Goal: Task Accomplishment & Management: Complete application form

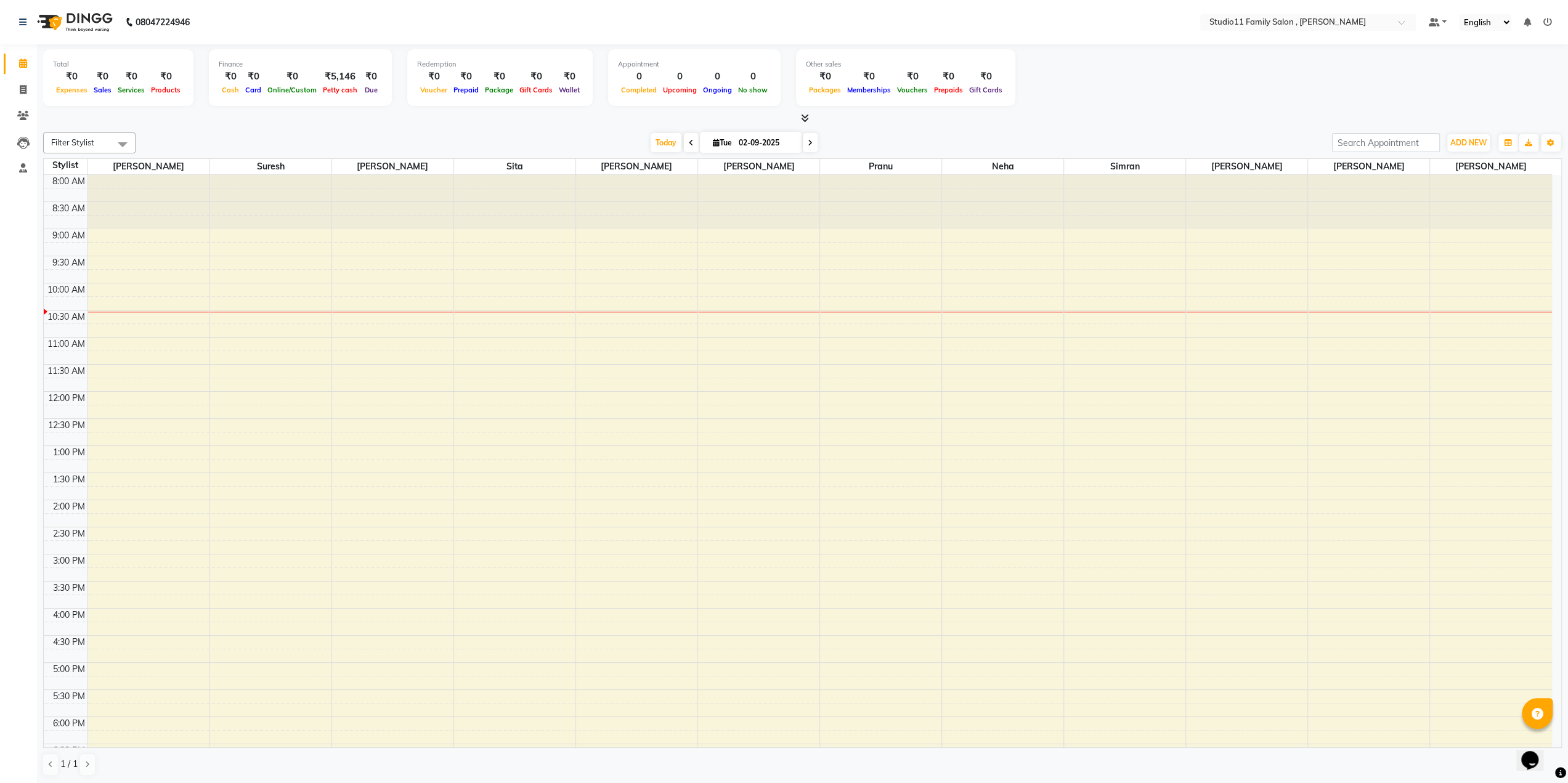
click at [1548, 25] on icon at bounding box center [1548, 22] width 9 height 9
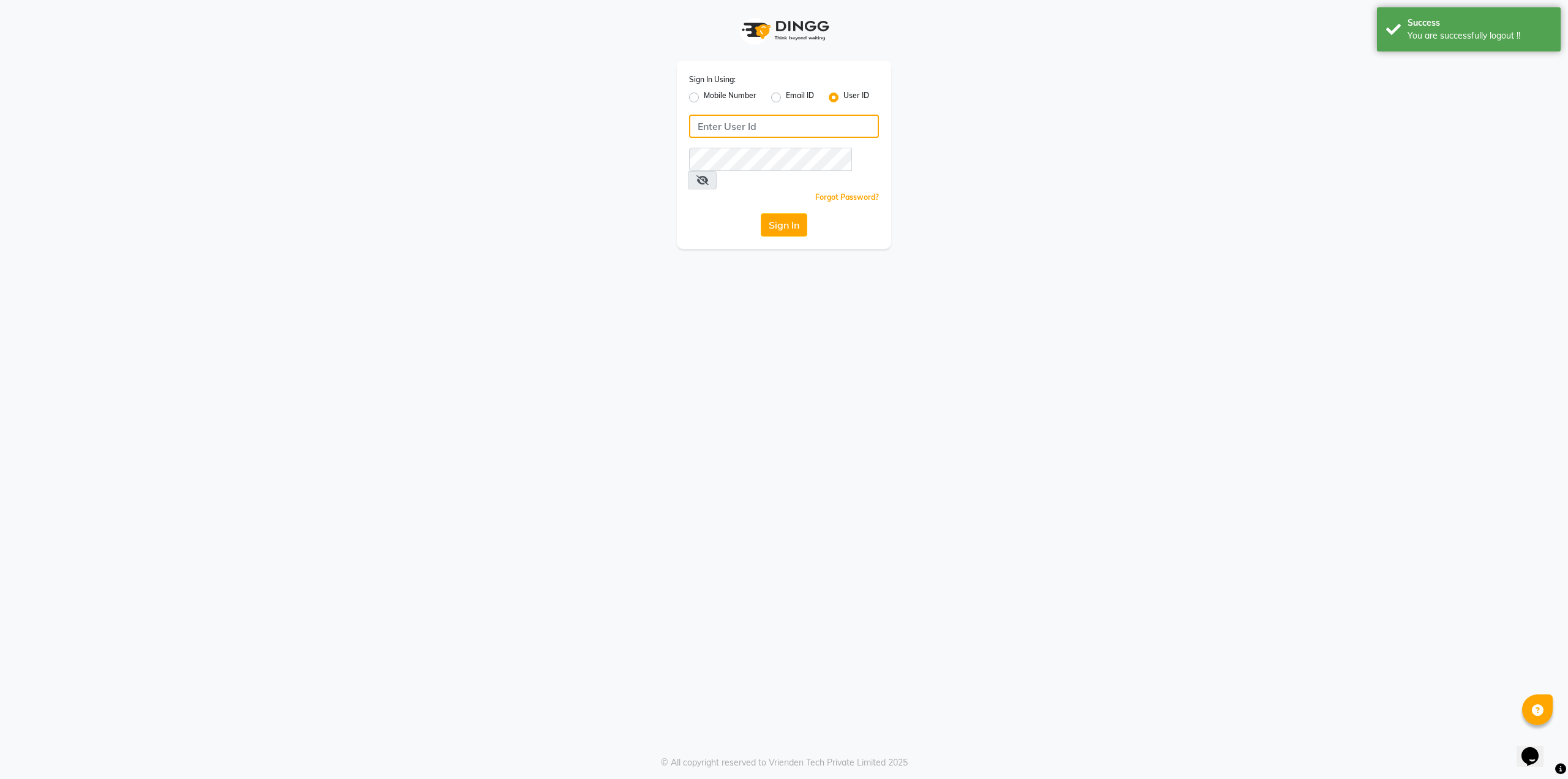
type input "9536798067"
click at [795, 213] on button "Sign In" at bounding box center [784, 225] width 46 height 23
click at [704, 101] on label "Mobile Number" at bounding box center [730, 97] width 53 height 15
click at [704, 98] on input "Mobile Number" at bounding box center [707, 94] width 8 height 8
radio input "true"
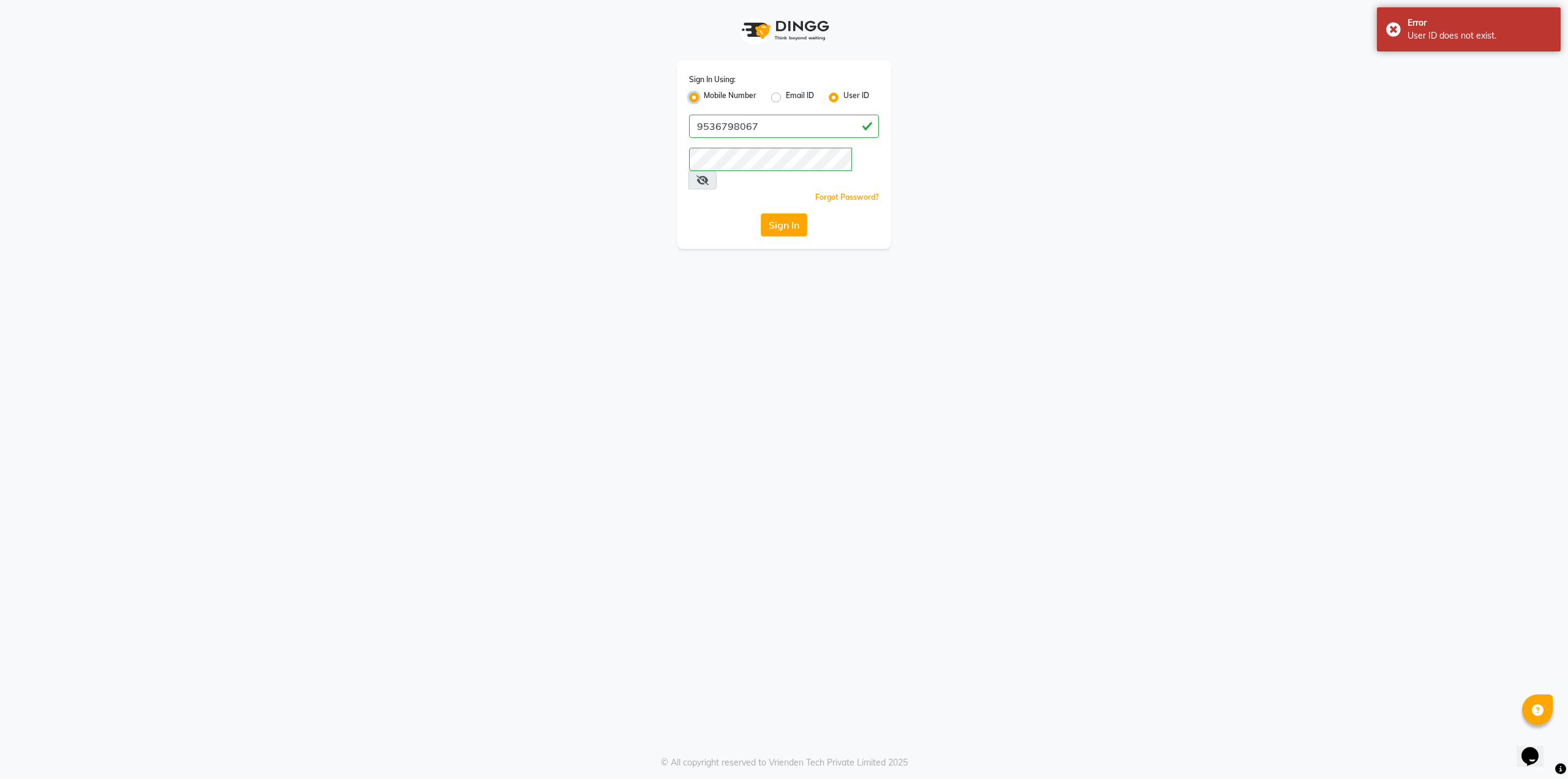
radio input "false"
click at [772, 213] on button "Sign In" at bounding box center [784, 225] width 46 height 23
click at [755, 128] on input "Username" at bounding box center [804, 126] width 149 height 23
type input "9536798067"
click at [800, 214] on button "Sign In" at bounding box center [784, 225] width 46 height 23
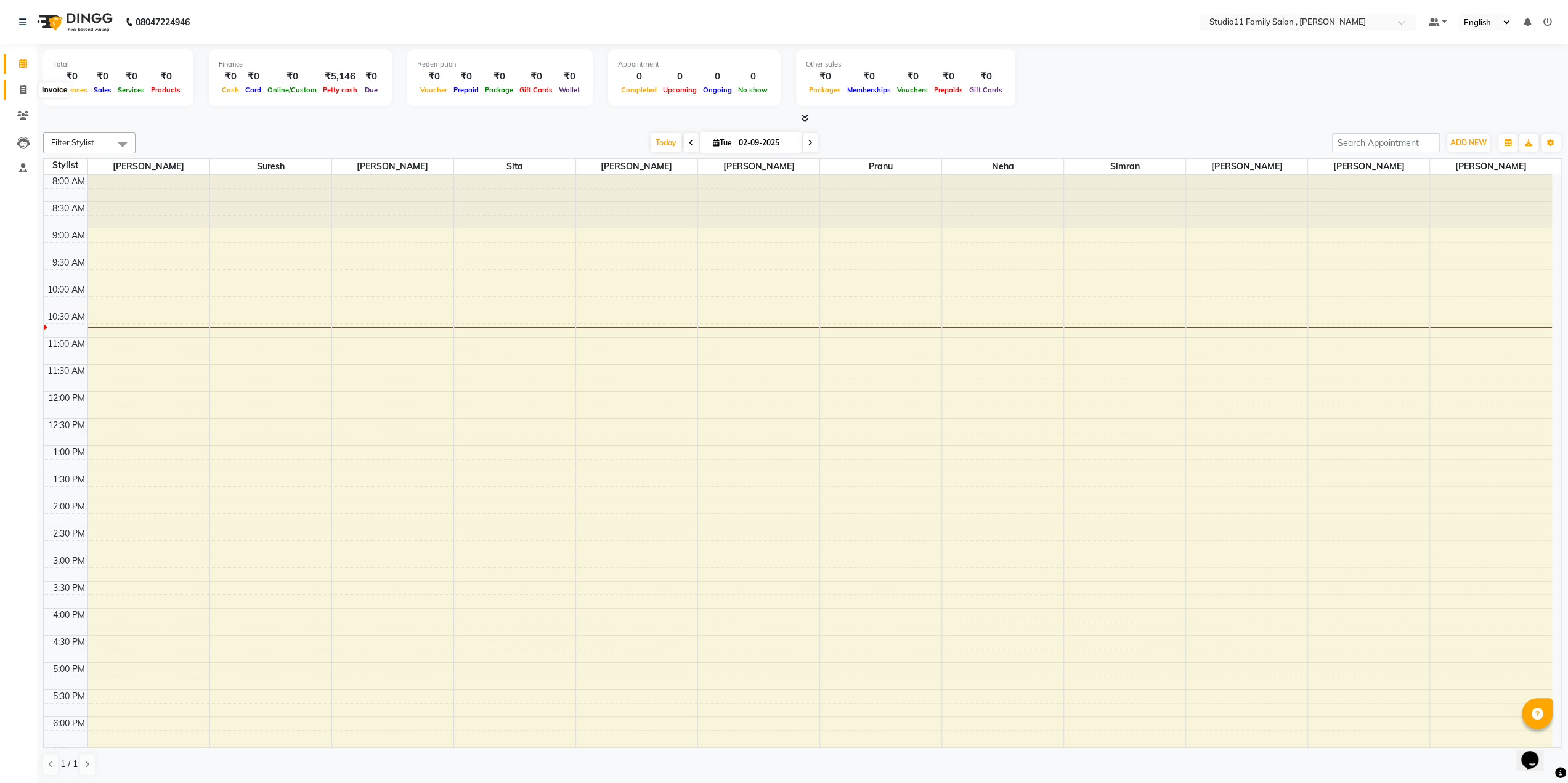
click at [20, 91] on icon at bounding box center [23, 89] width 7 height 9
select select "service"
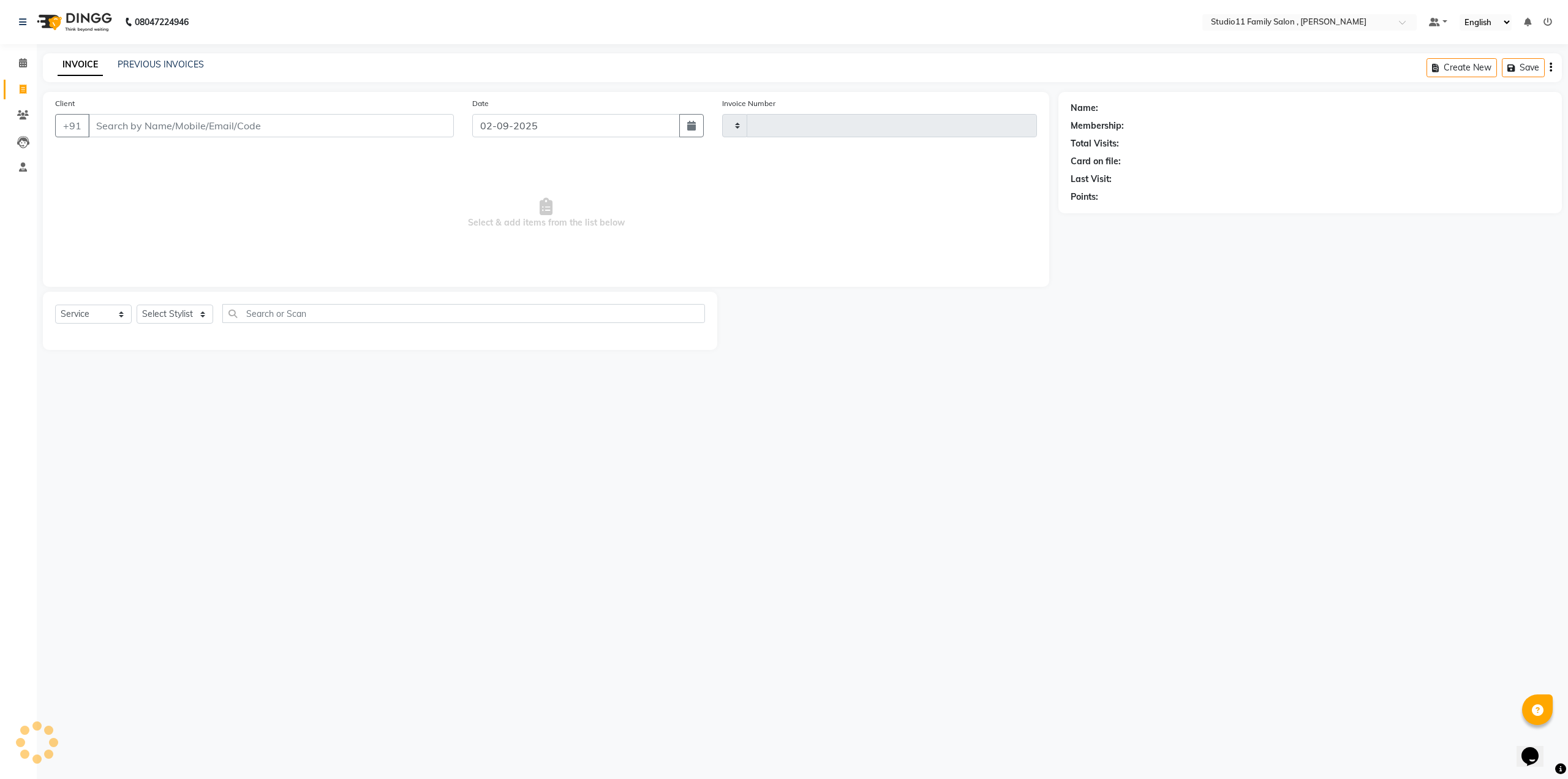
type input "1097"
select select "7303"
click at [158, 118] on input "Client" at bounding box center [270, 126] width 365 height 23
click at [200, 319] on select "Select Stylist [PERSON_NAME] Neha [PERSON_NAME] Preet [PERSON_NAME] [PERSON_NAM…" at bounding box center [174, 314] width 76 height 19
click at [143, 130] on input "Client" at bounding box center [270, 126] width 365 height 23
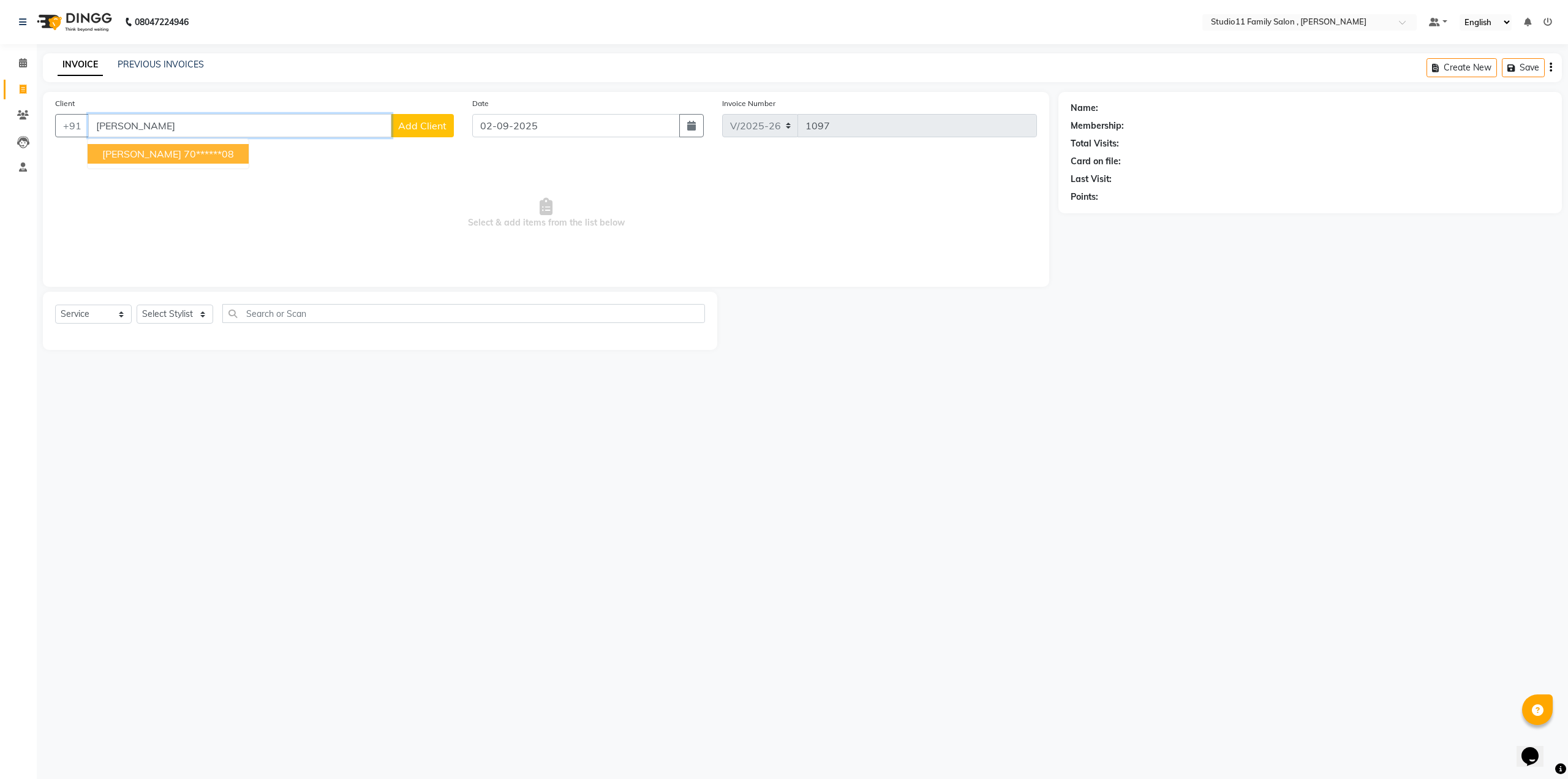
click at [184, 150] on ngb-highlight "70******08" at bounding box center [208, 153] width 50 height 12
type input "70******08"
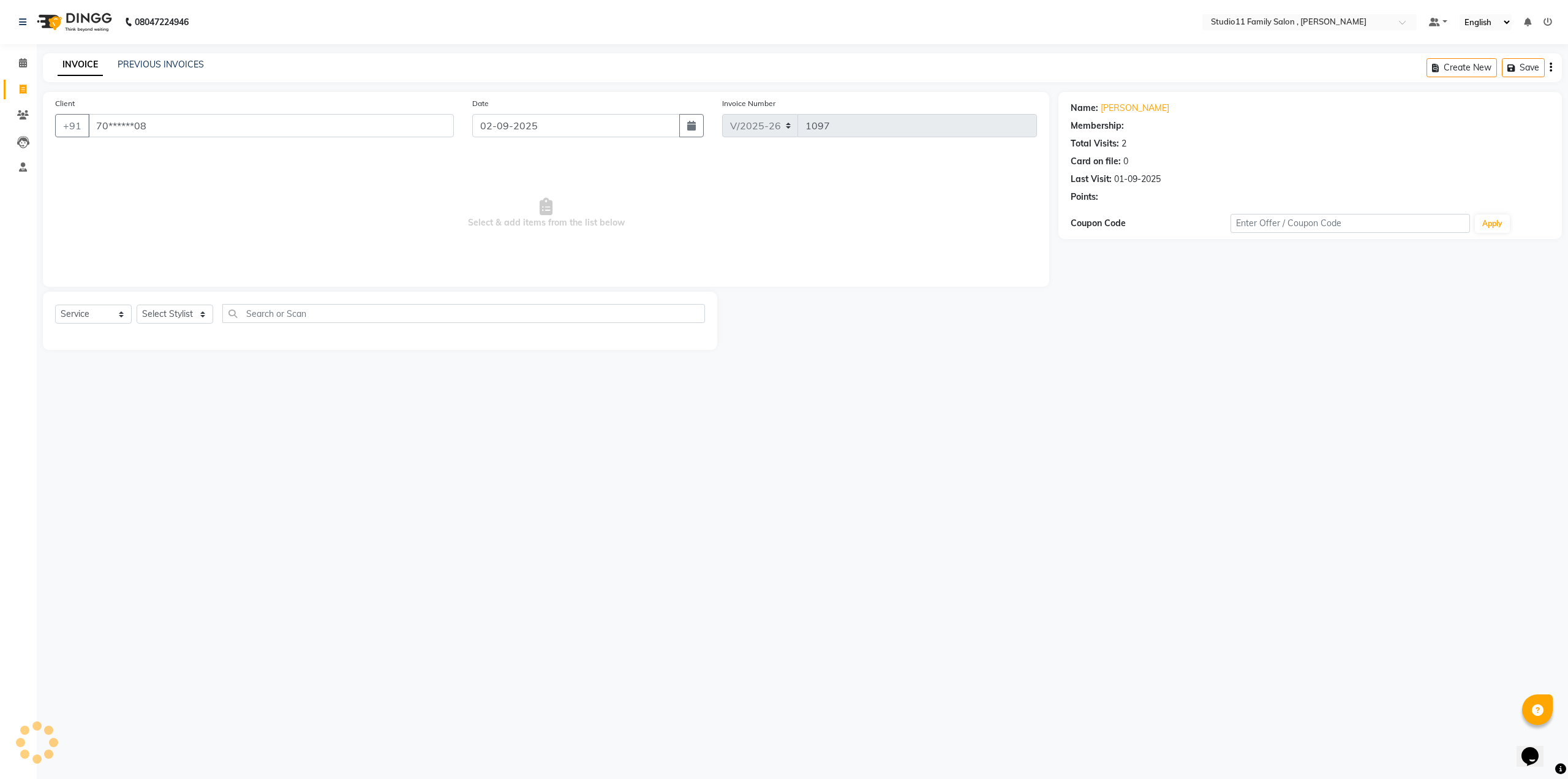
select select "1: Object"
click at [197, 318] on select "Select Stylist [PERSON_NAME] Neha [PERSON_NAME] Preet [PERSON_NAME] [PERSON_NAM…" at bounding box center [174, 314] width 76 height 19
select select "62940"
click at [137, 304] on select "Select Stylist John Neha Pranu Preet Singh Rohith Sanib Ali Satya Kalagara Simr…" at bounding box center [174, 314] width 76 height 19
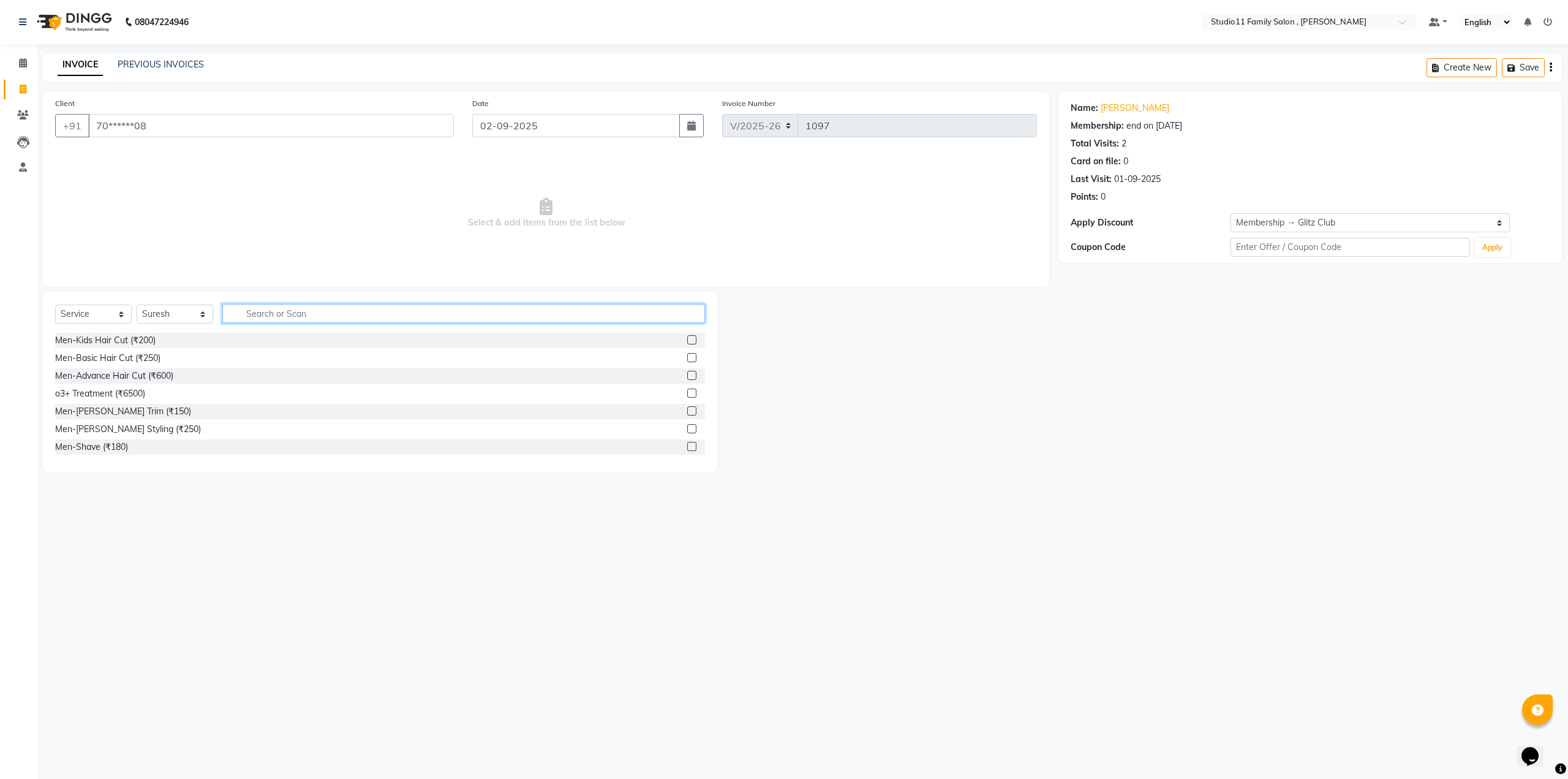
click at [275, 312] on input "text" at bounding box center [463, 313] width 482 height 19
type input "gol"
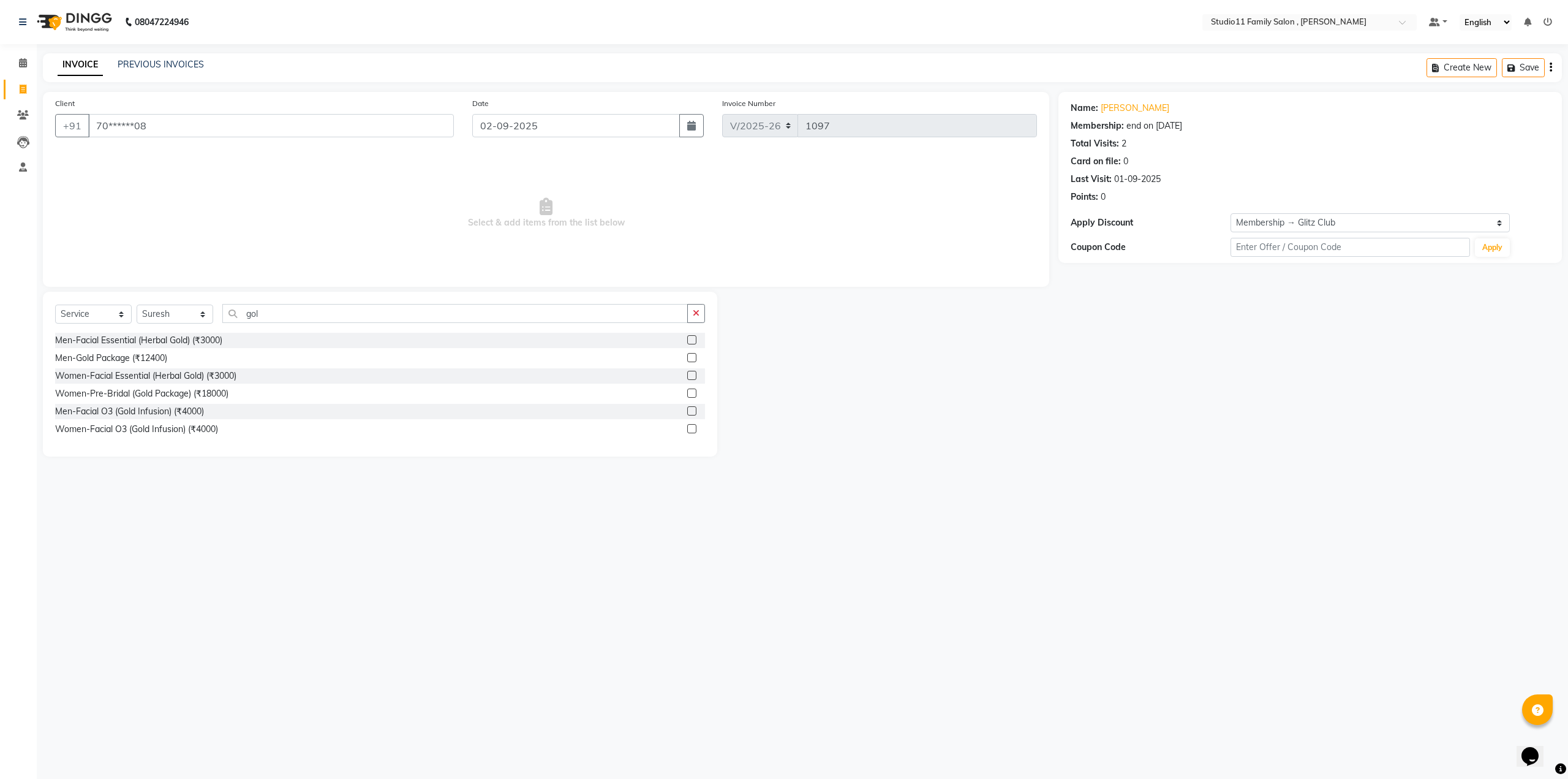
click at [691, 342] on label at bounding box center [691, 339] width 9 height 9
click at [691, 342] on input "checkbox" at bounding box center [691, 340] width 8 height 8
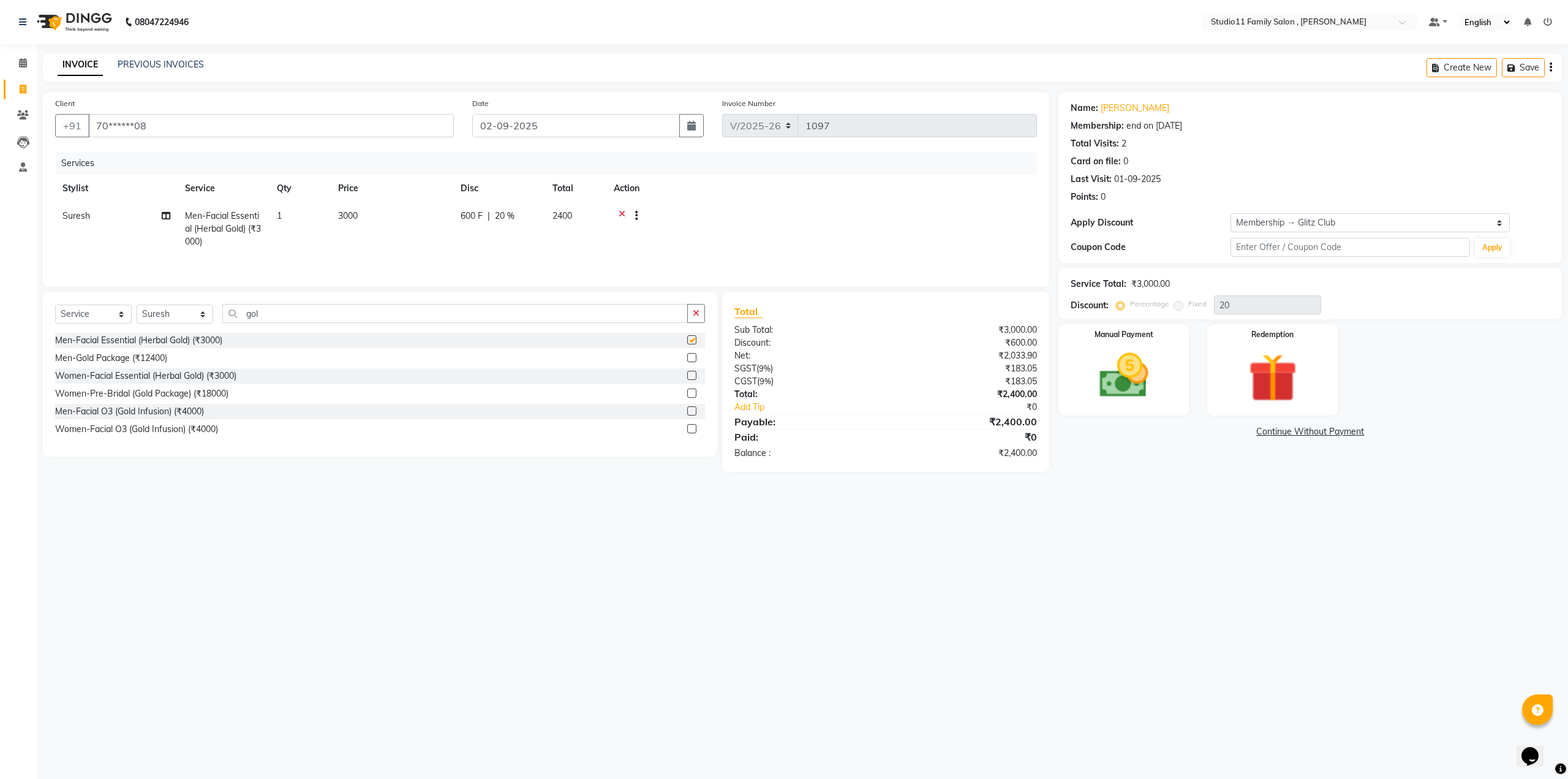
checkbox input "false"
click at [1243, 251] on input "text" at bounding box center [1350, 247] width 240 height 19
type input "MF699"
click at [1490, 247] on button "Apply" at bounding box center [1492, 247] width 35 height 18
select select "0:"
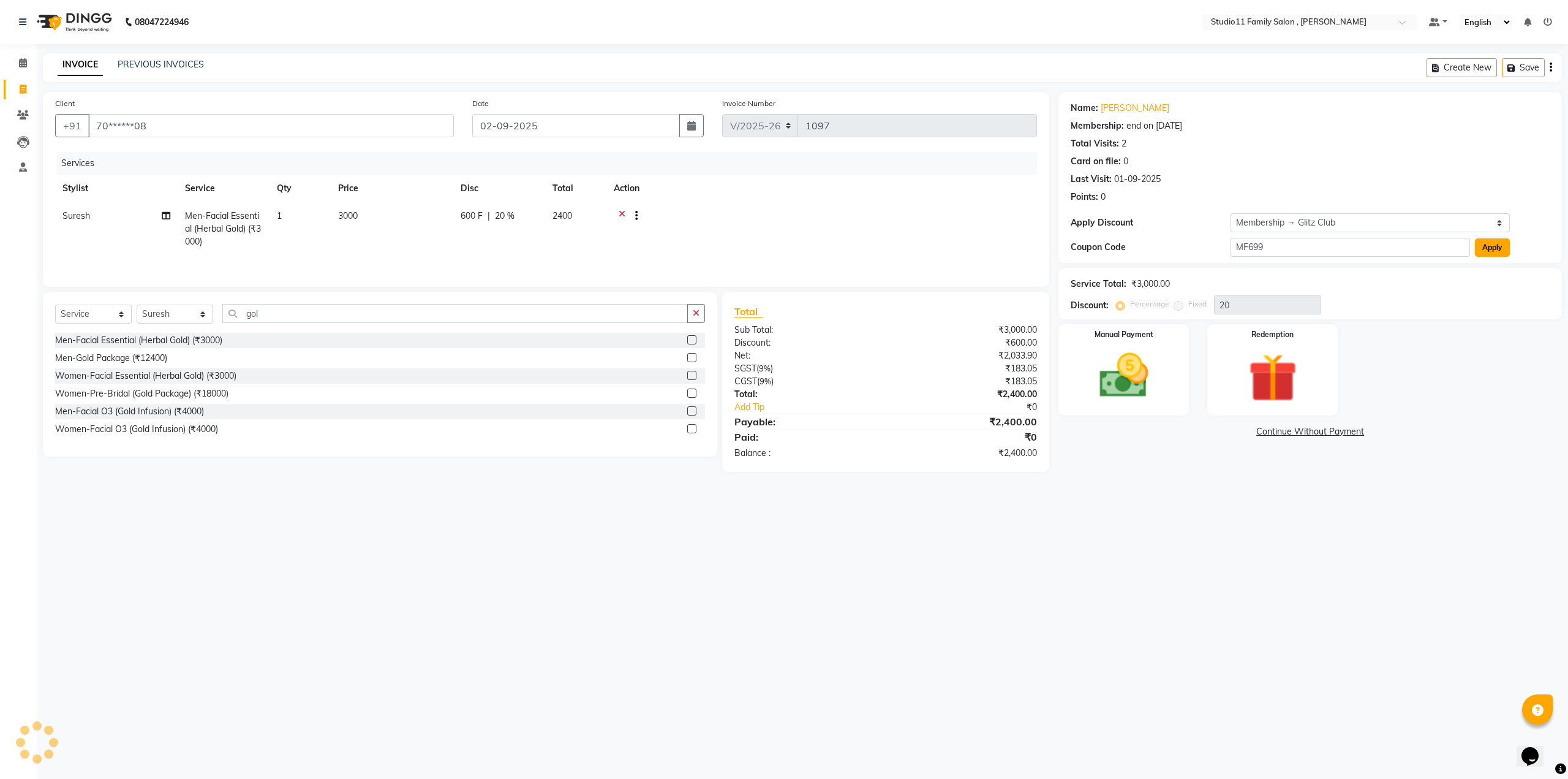
radio input "false"
radio input "true"
type input "901"
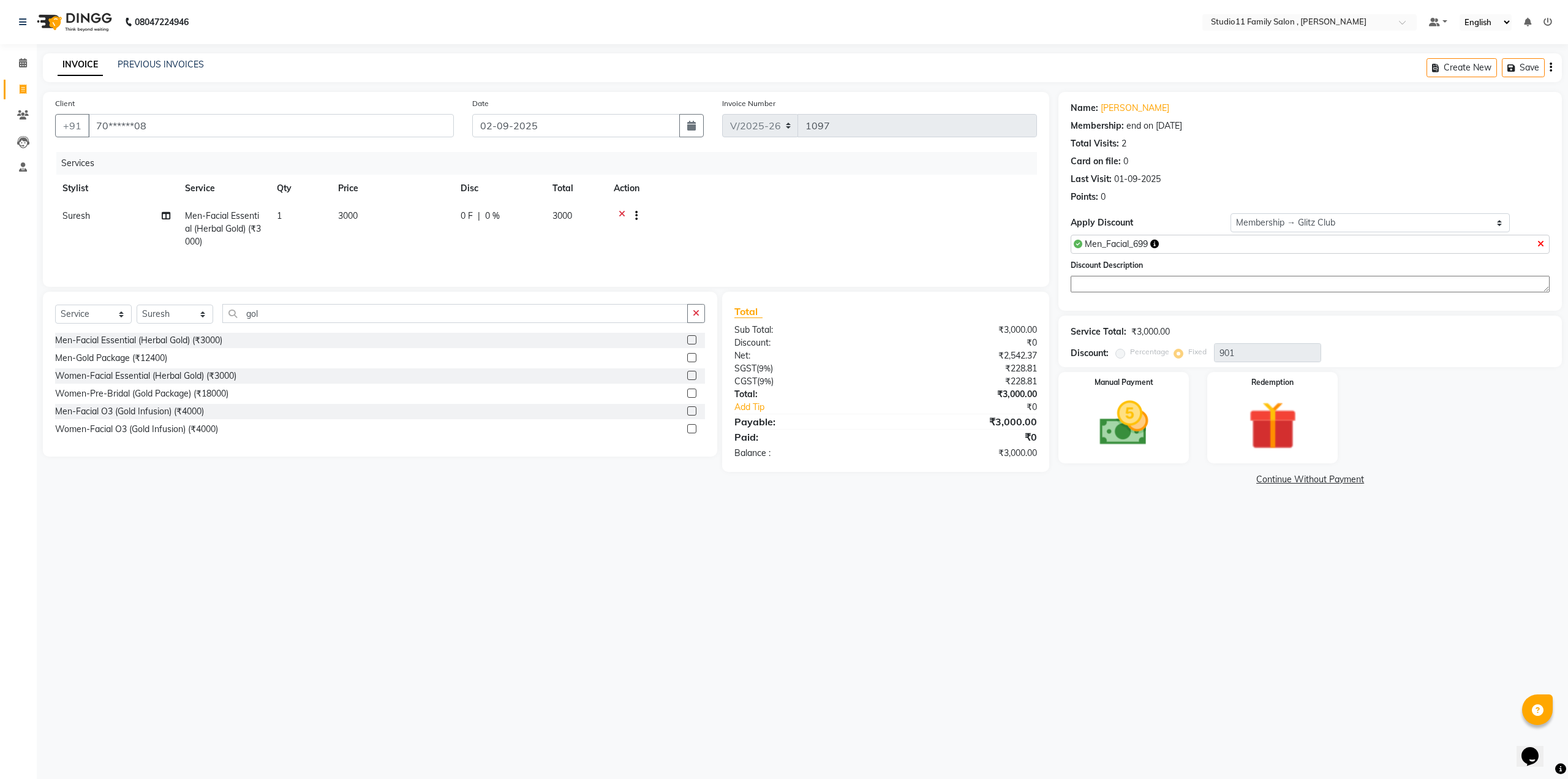
click at [1540, 244] on icon at bounding box center [1540, 244] width 7 height 9
radio input "true"
type input "0"
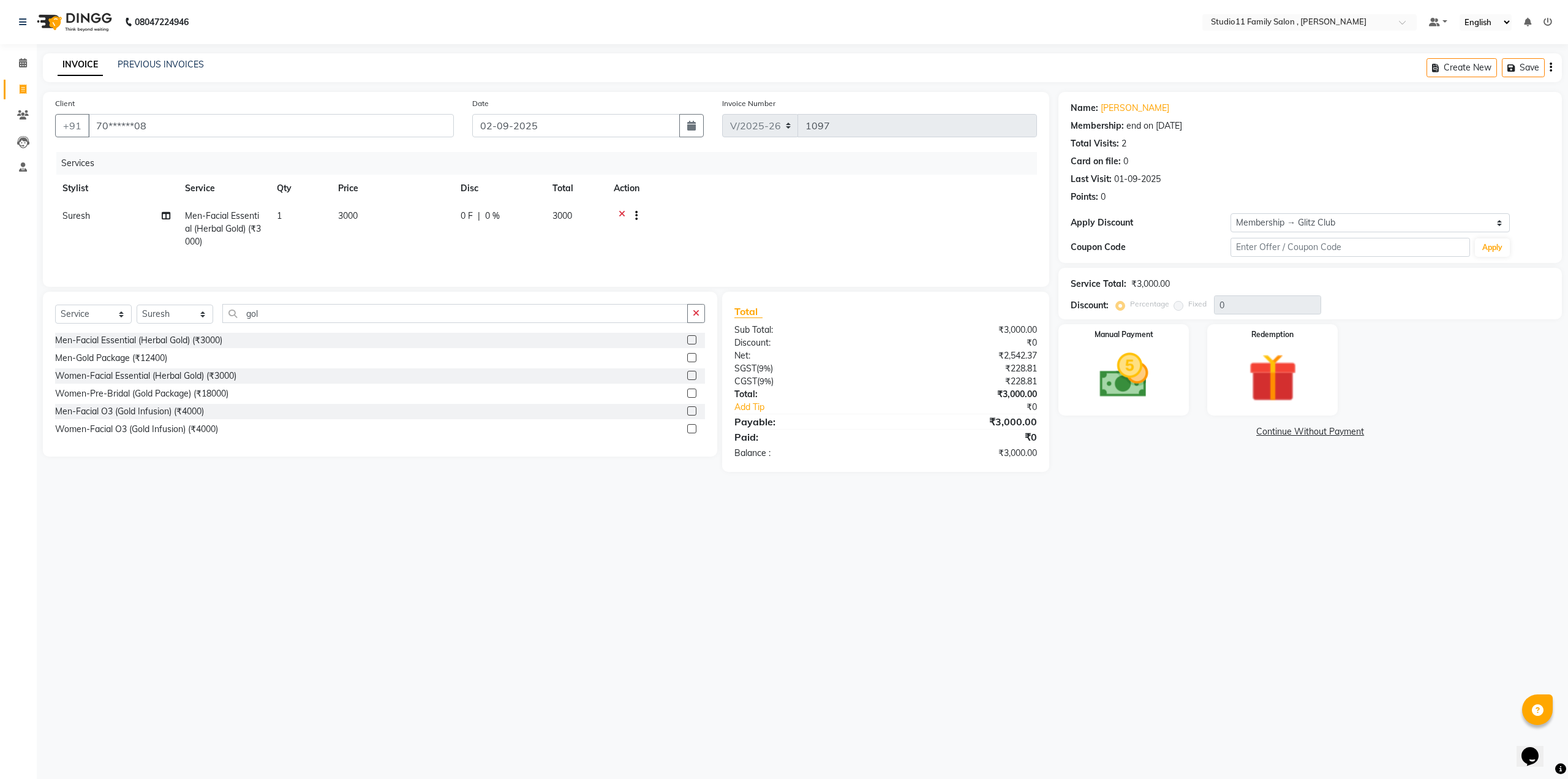
click at [622, 209] on icon at bounding box center [622, 217] width 7 height 15
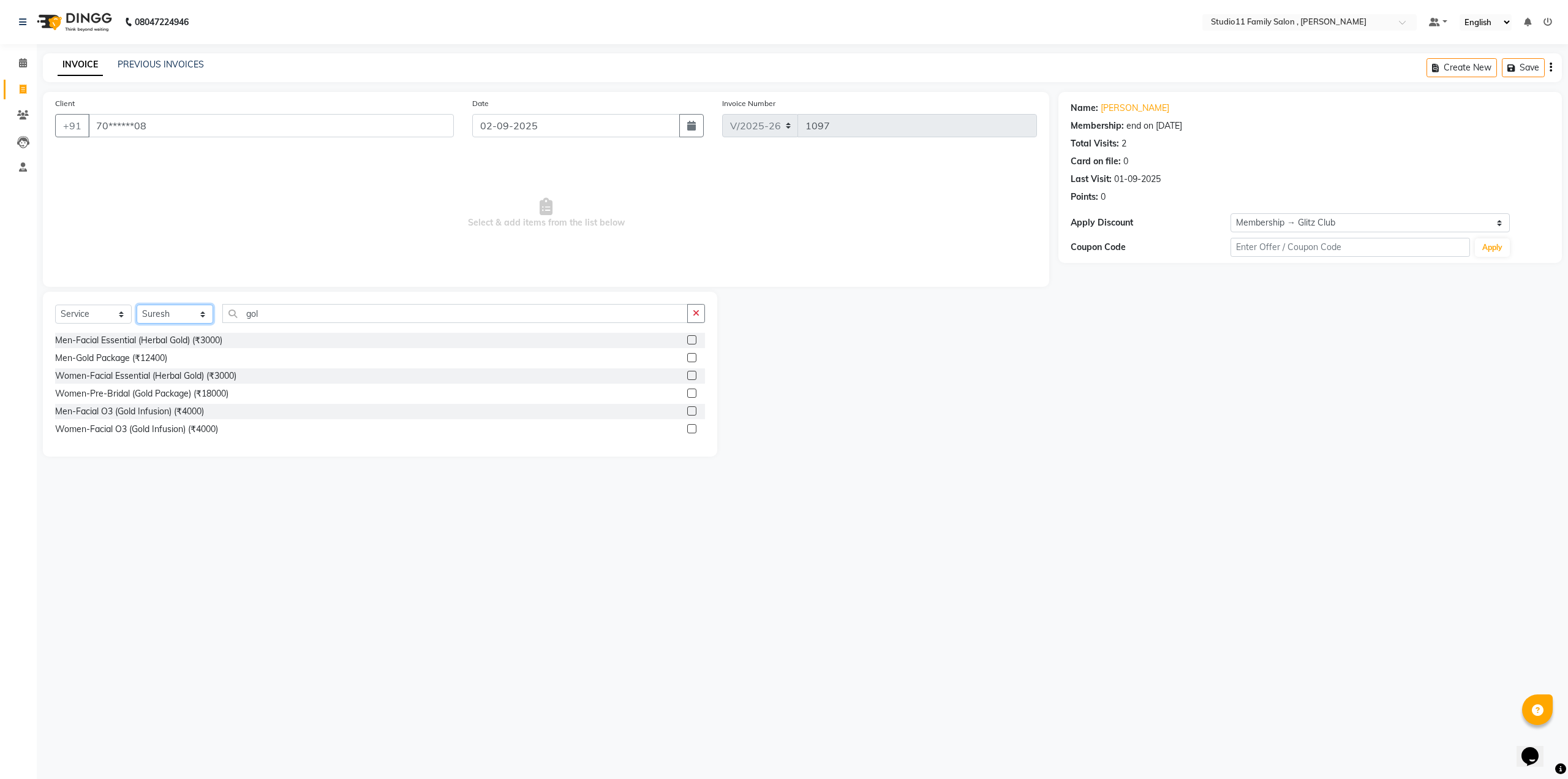
click at [201, 318] on select "Select Stylist John Neha Pranu Preet Singh Rohith Sanib Ali Satya Kalagara Simr…" at bounding box center [174, 314] width 76 height 19
click at [137, 304] on select "Select Stylist John Neha Pranu Preet Singh Rohith Sanib Ali Satya Kalagara Simr…" at bounding box center [174, 314] width 76 height 19
click at [688, 340] on label at bounding box center [691, 339] width 9 height 9
click at [688, 340] on input "checkbox" at bounding box center [691, 340] width 8 height 8
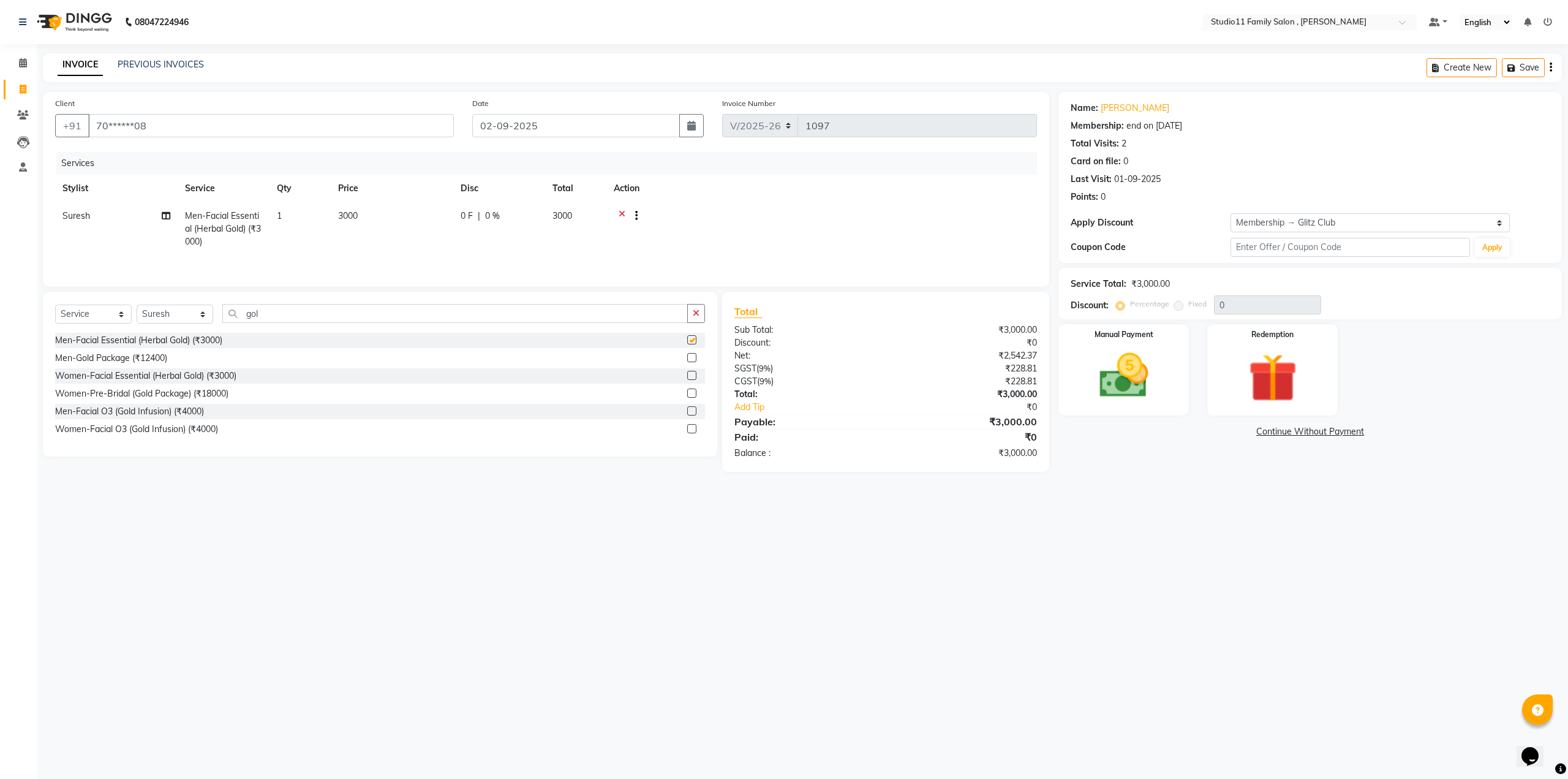
checkbox input "false"
click at [173, 126] on input "70******08" at bounding box center [270, 126] width 365 height 23
type input "7"
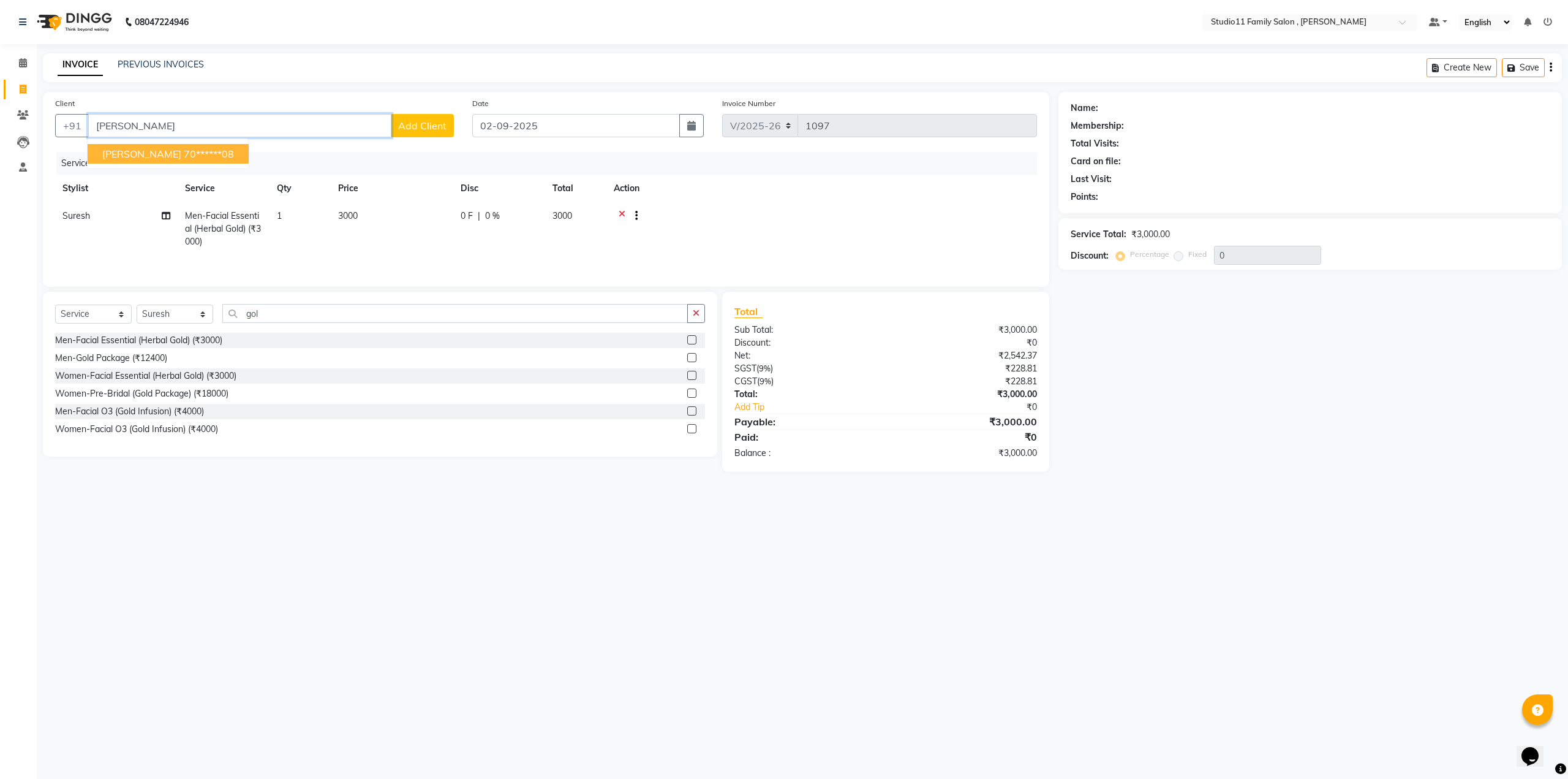
click at [184, 154] on ngb-highlight "70******08" at bounding box center [208, 153] width 50 height 12
type input "70******08"
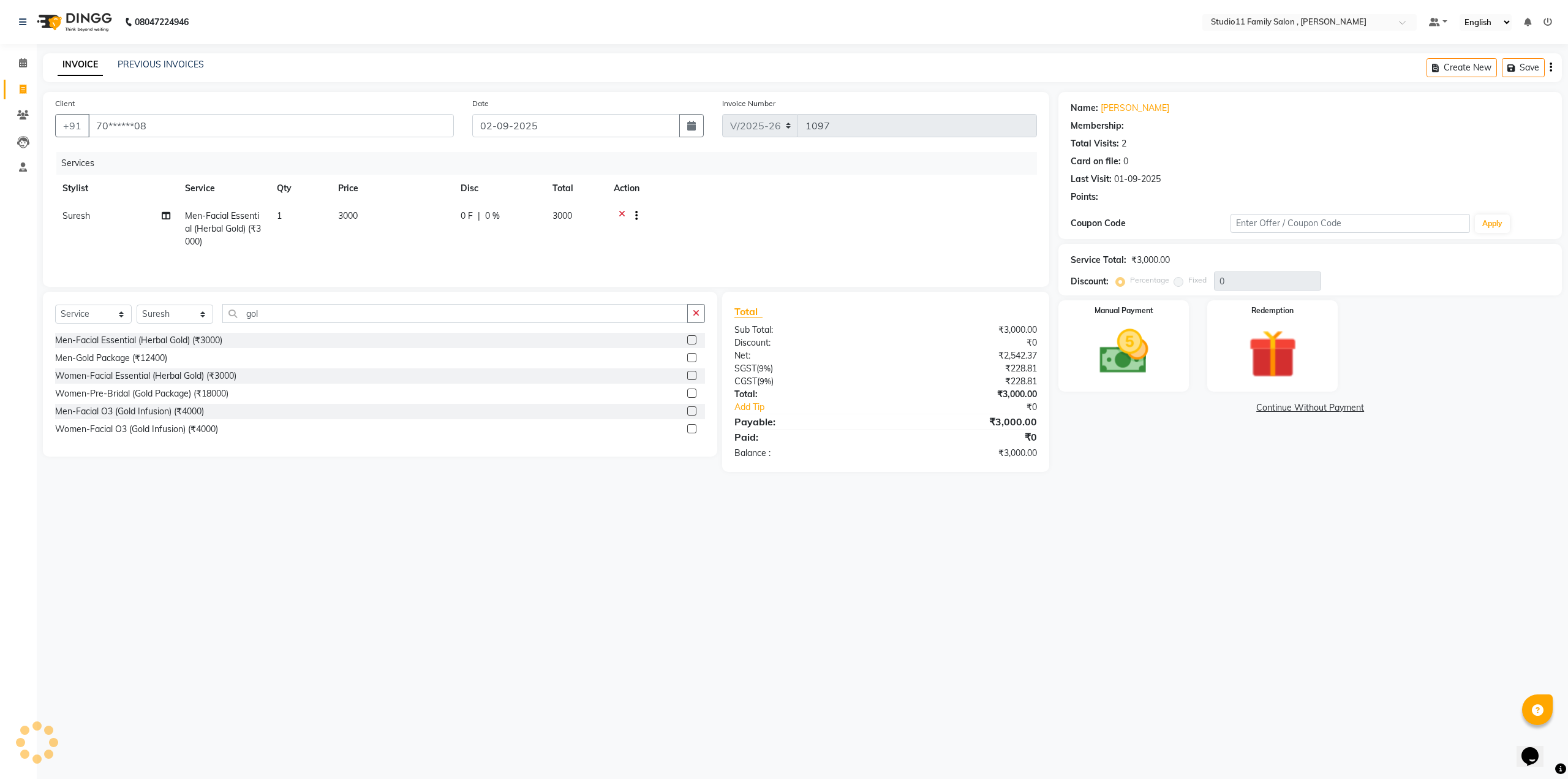
select select "1: Object"
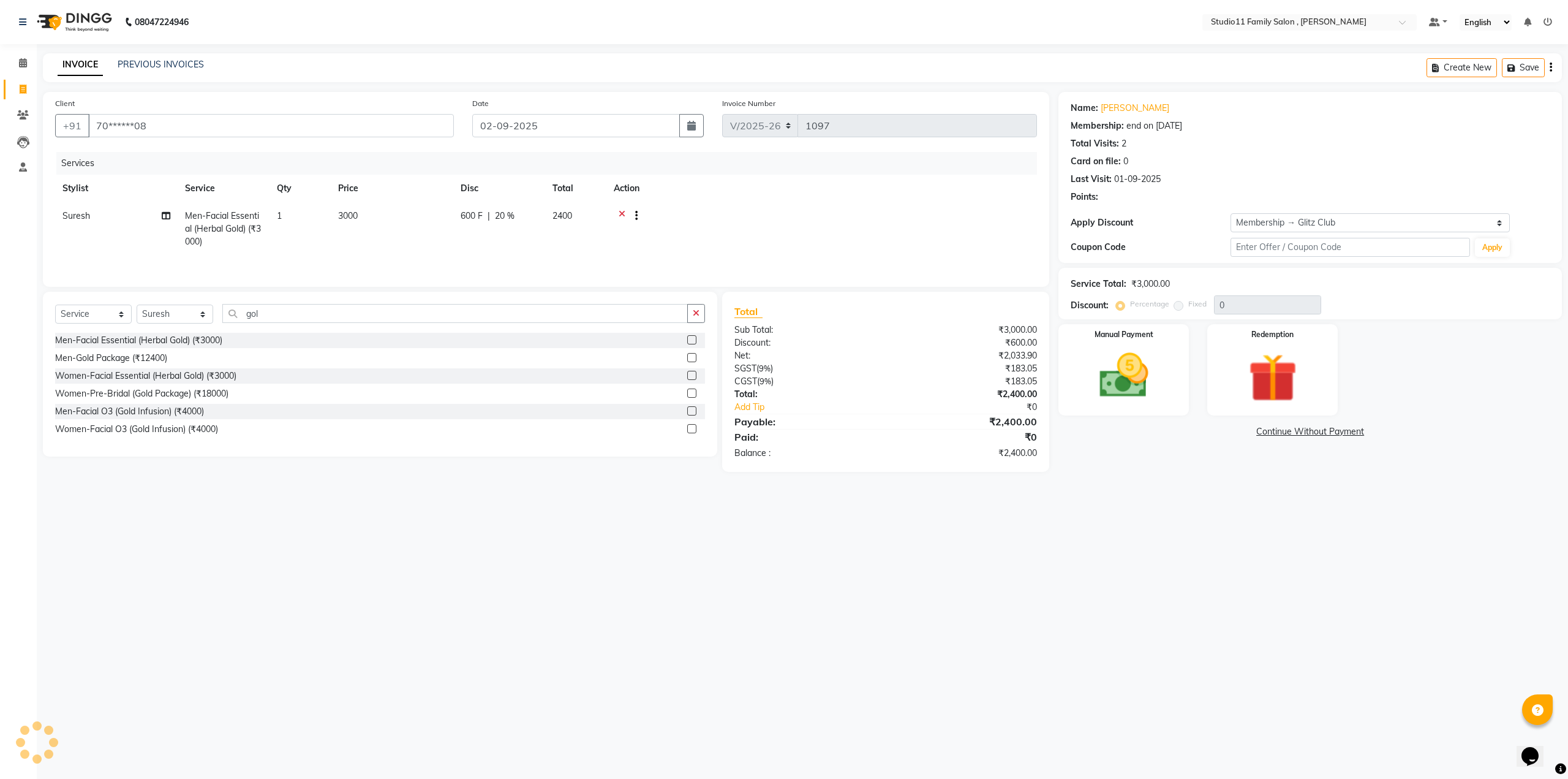
type input "20"
click at [625, 215] on div at bounding box center [631, 217] width 12 height 15
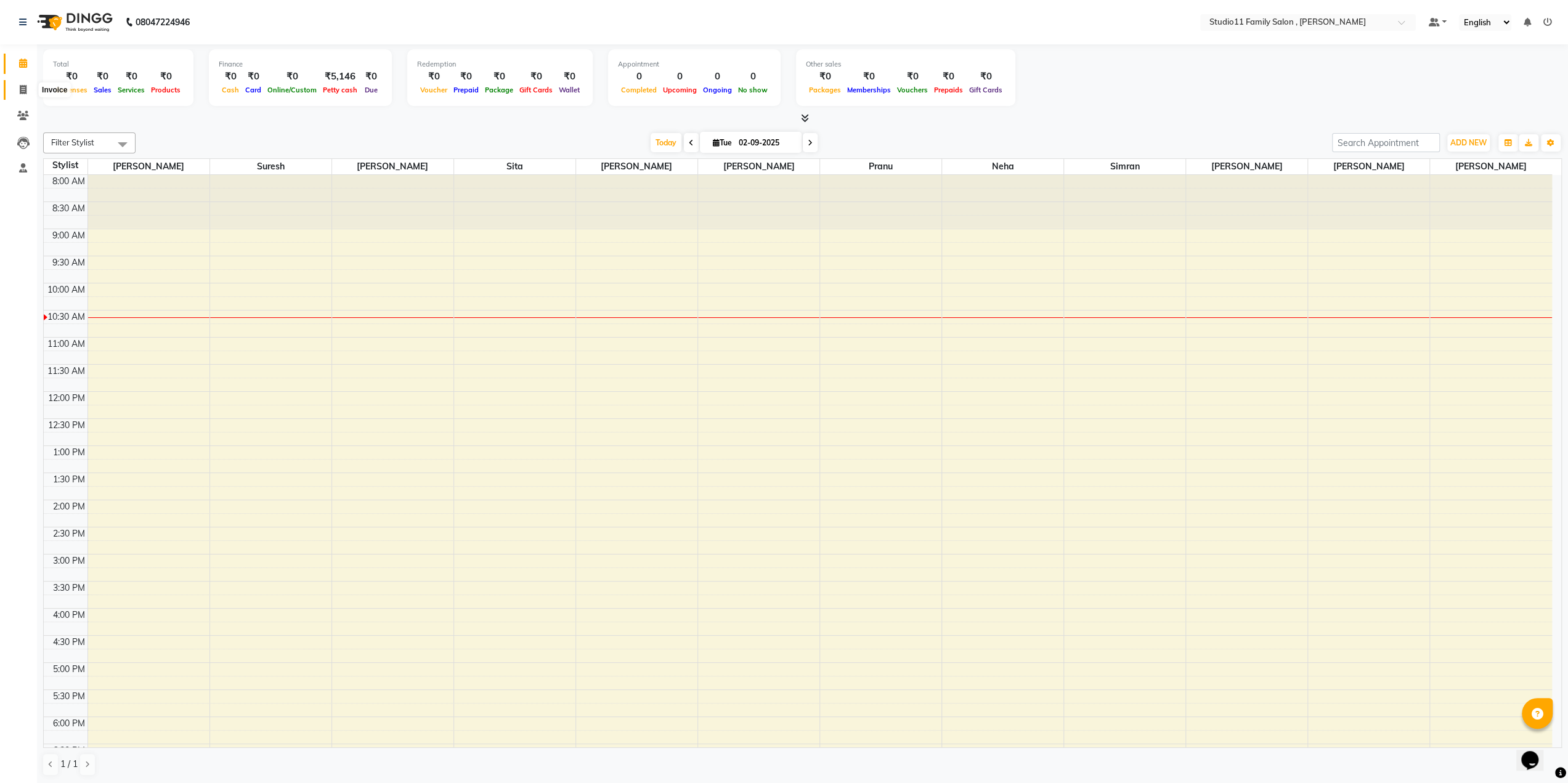
click at [23, 88] on icon at bounding box center [23, 89] width 7 height 9
select select "7303"
select select "service"
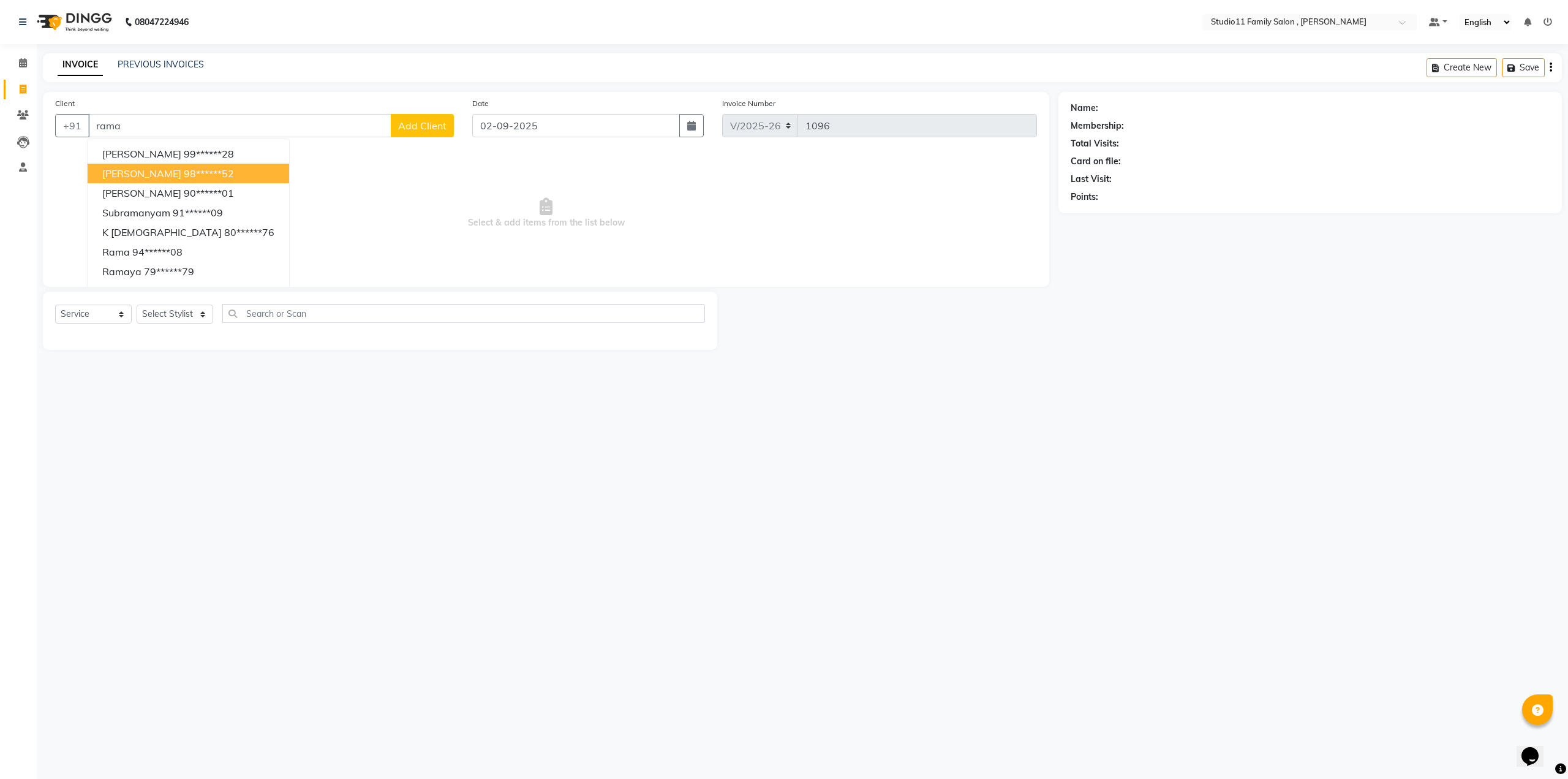
click at [184, 176] on ngb-highlight "98******52" at bounding box center [208, 173] width 50 height 12
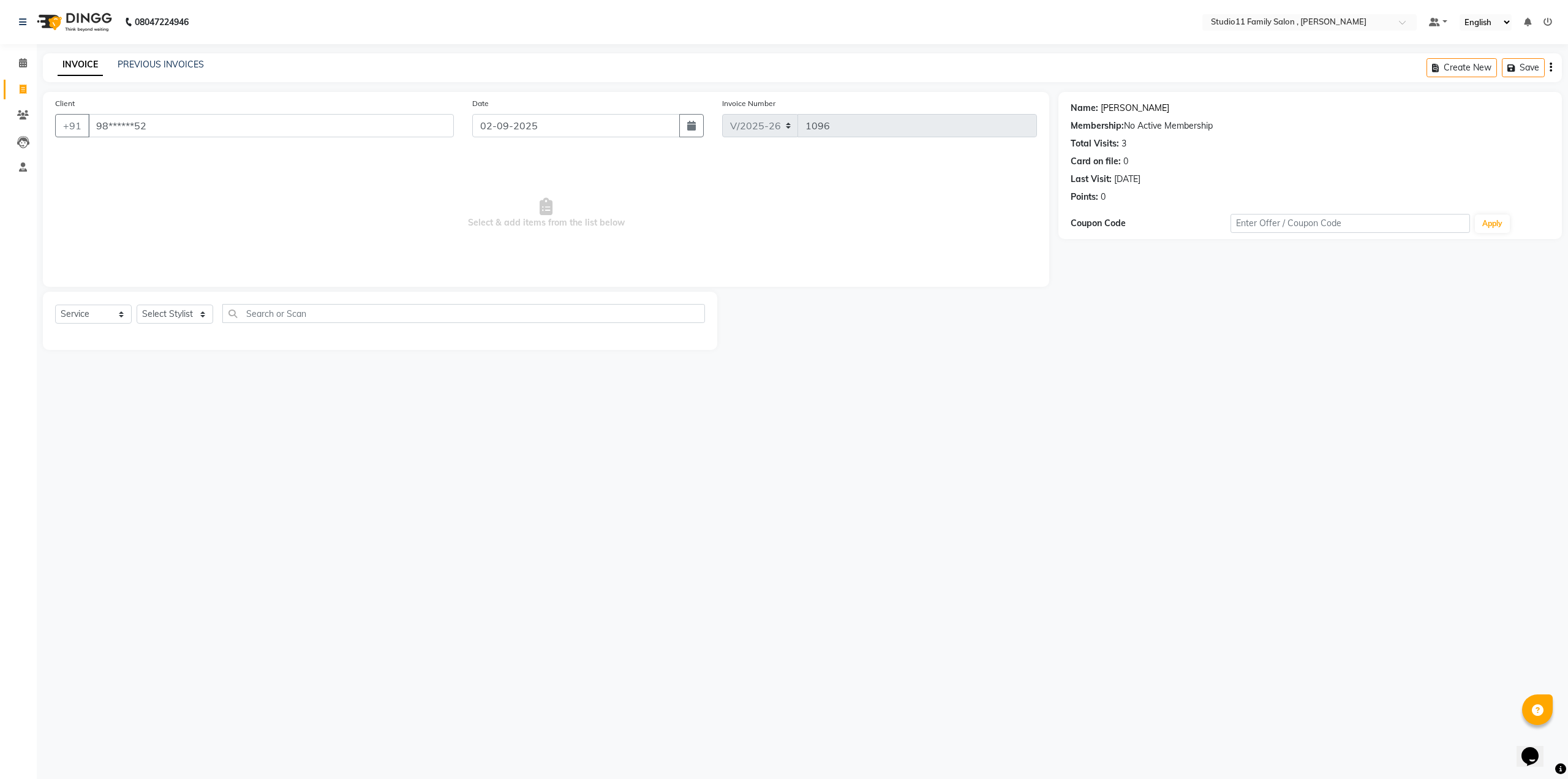
click at [1108, 110] on link "Rama Sita" at bounding box center [1134, 108] width 68 height 13
click at [213, 111] on div "Client +91 98******52" at bounding box center [254, 121] width 417 height 50
click at [209, 124] on input "98******52" at bounding box center [270, 126] width 365 height 23
type input "9"
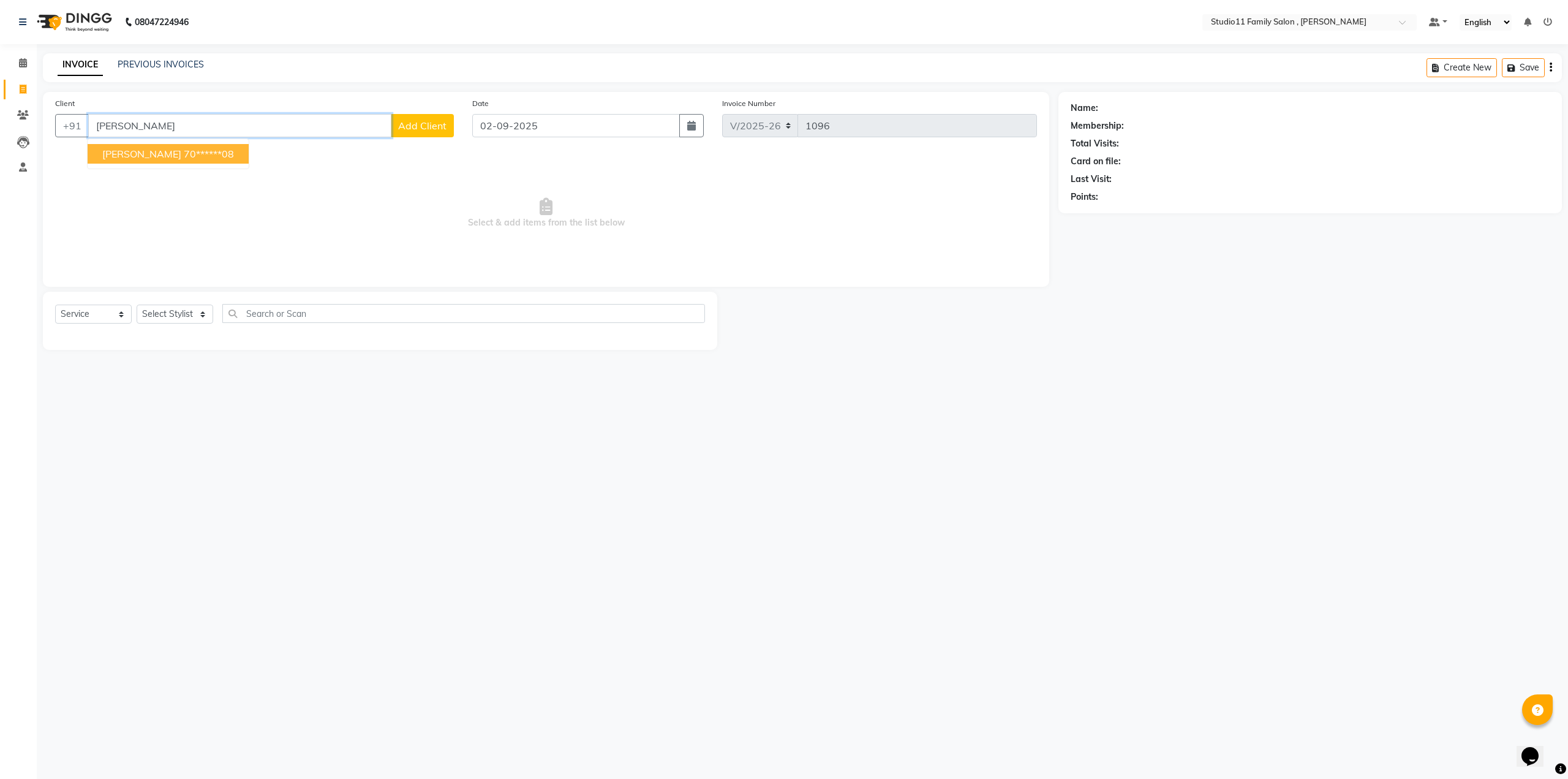
click at [184, 154] on ngb-highlight "70******08" at bounding box center [208, 153] width 50 height 12
type input "70******08"
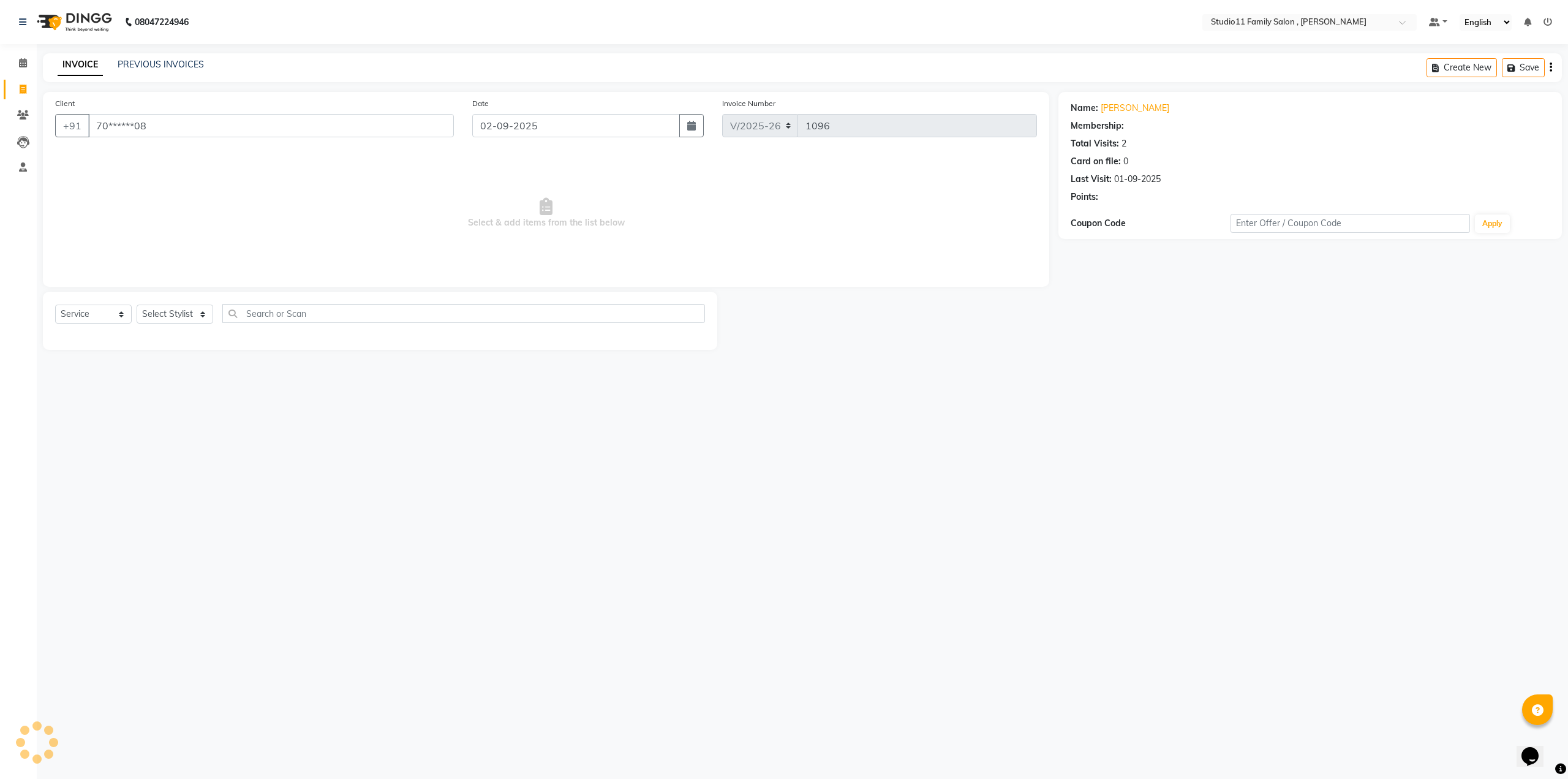
select select "1: Object"
click at [205, 319] on select "Select Stylist [PERSON_NAME] Neha [PERSON_NAME] Preet [PERSON_NAME] [PERSON_NAM…" at bounding box center [174, 314] width 76 height 19
select select "62940"
click at [137, 304] on select "Select Stylist [PERSON_NAME] Neha [PERSON_NAME] Preet [PERSON_NAME] [PERSON_NAM…" at bounding box center [174, 314] width 76 height 19
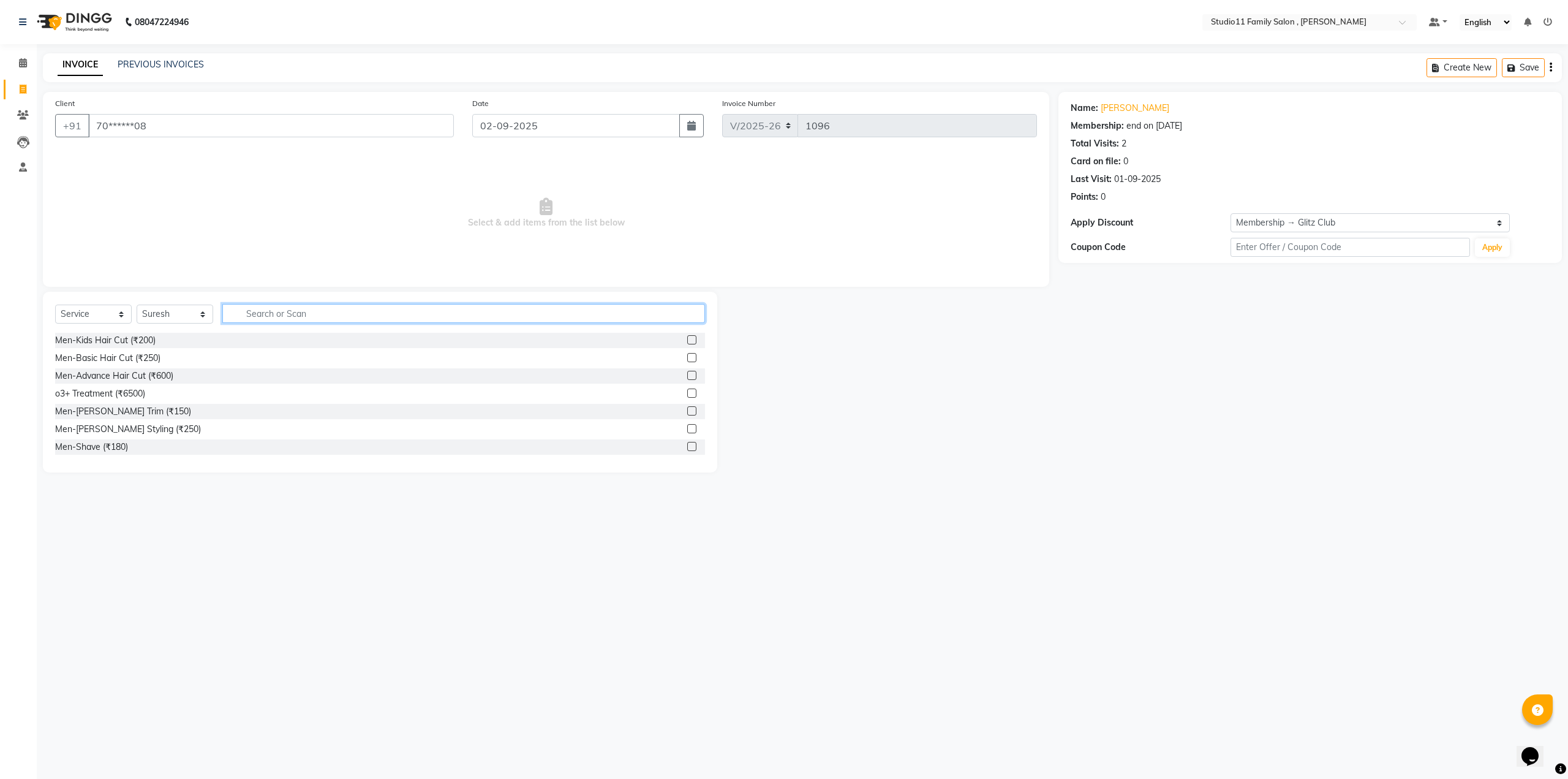
click at [306, 312] on input "text" at bounding box center [463, 313] width 482 height 19
type input "facial"
click at [687, 342] on label at bounding box center [691, 339] width 9 height 9
click at [687, 342] on input "checkbox" at bounding box center [691, 340] width 8 height 8
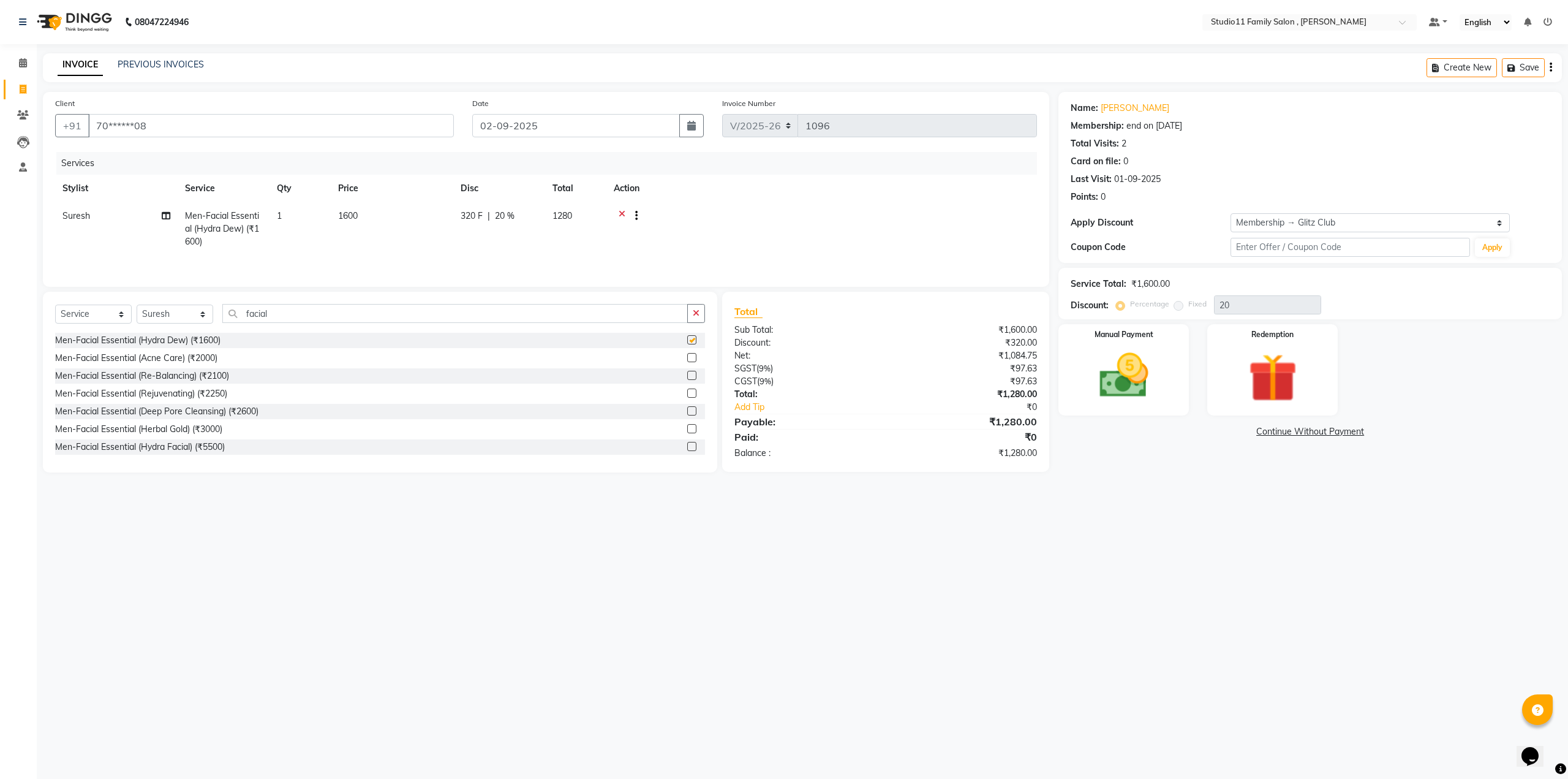
checkbox input "false"
click at [1288, 246] on input "text" at bounding box center [1350, 247] width 240 height 19
type input "MF699"
click at [1484, 244] on button "Apply" at bounding box center [1492, 247] width 35 height 18
select select "0:"
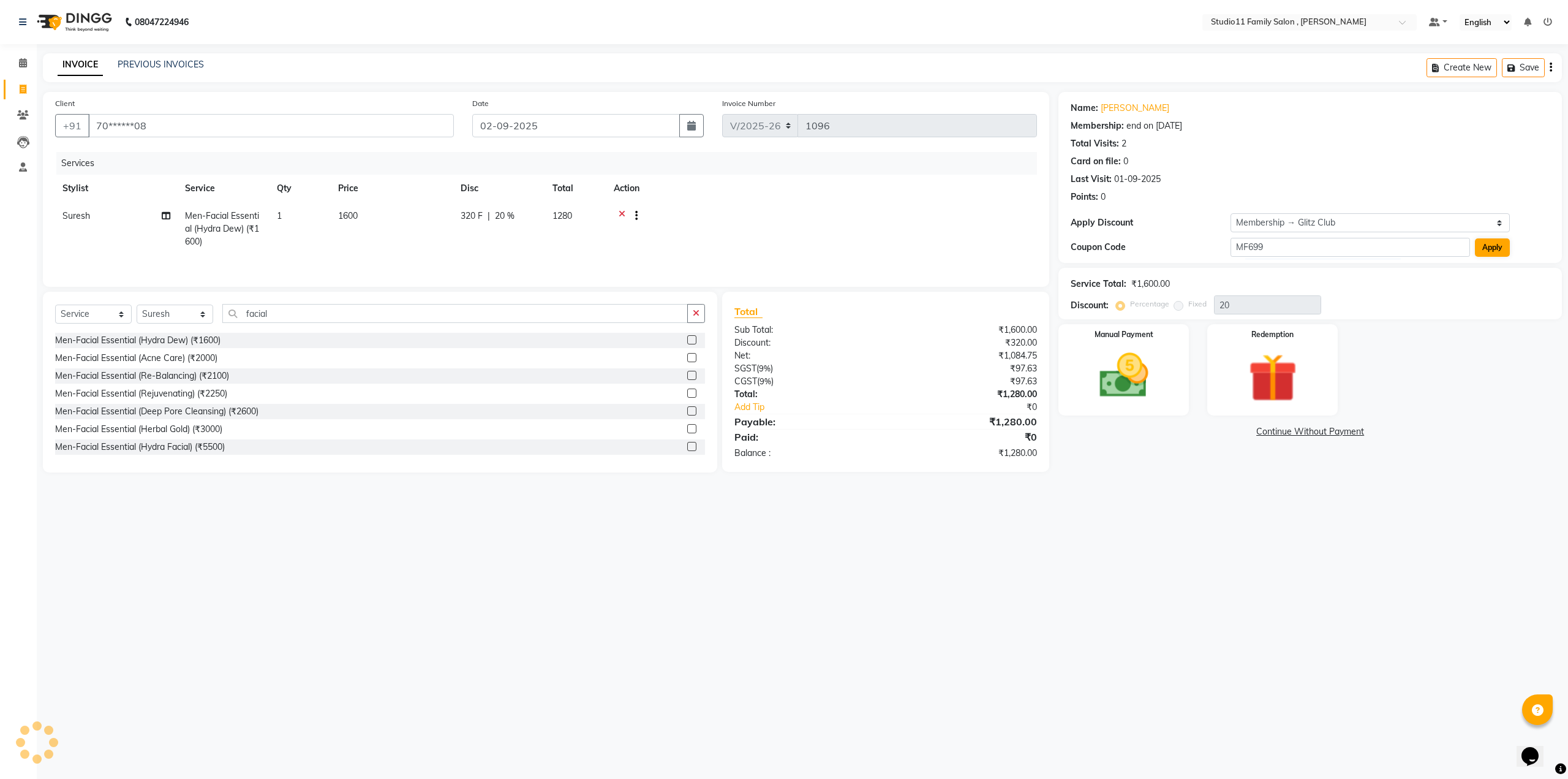
radio input "false"
radio input "true"
type input "901"
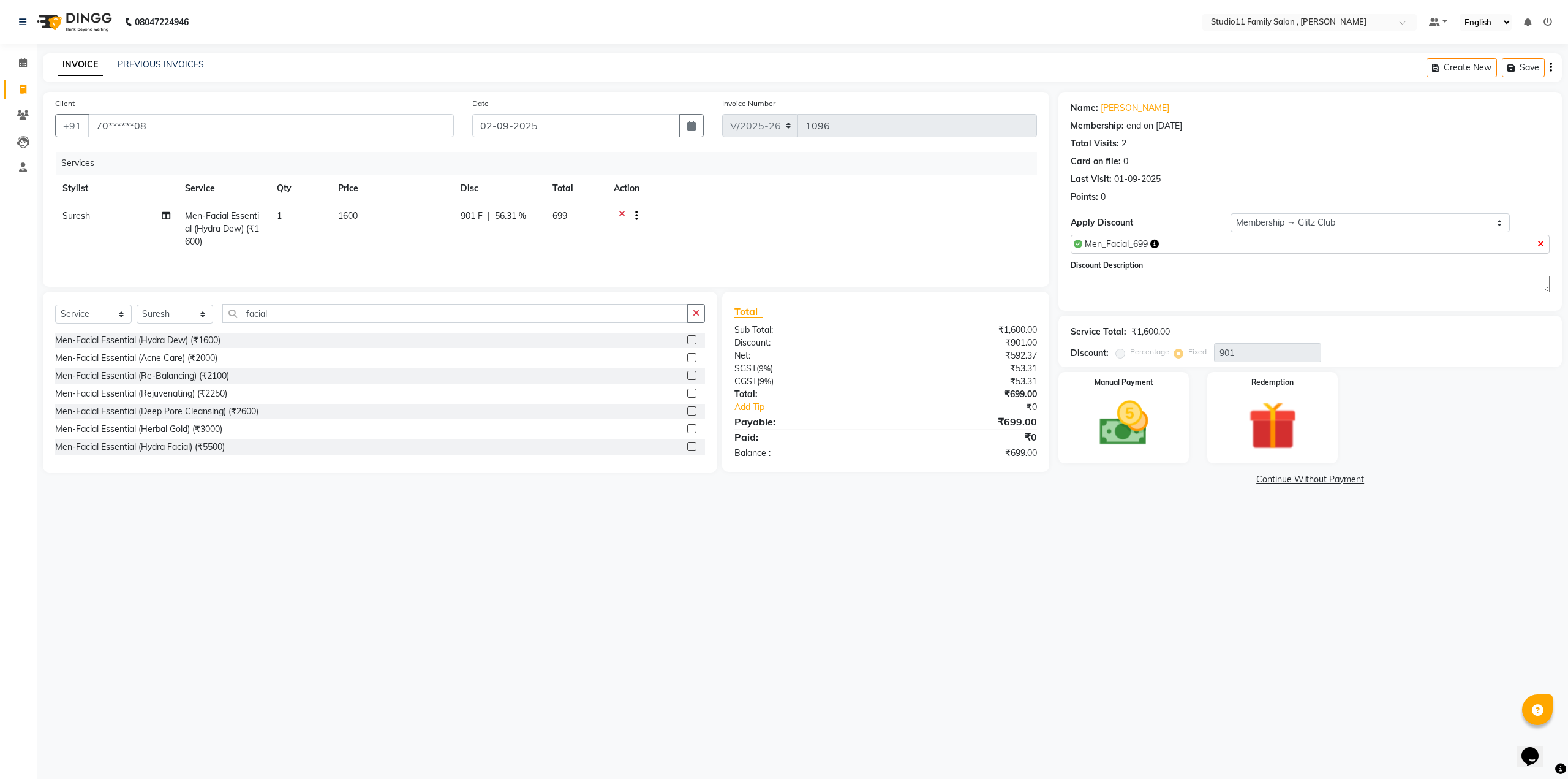
click at [623, 214] on icon at bounding box center [622, 217] width 7 height 15
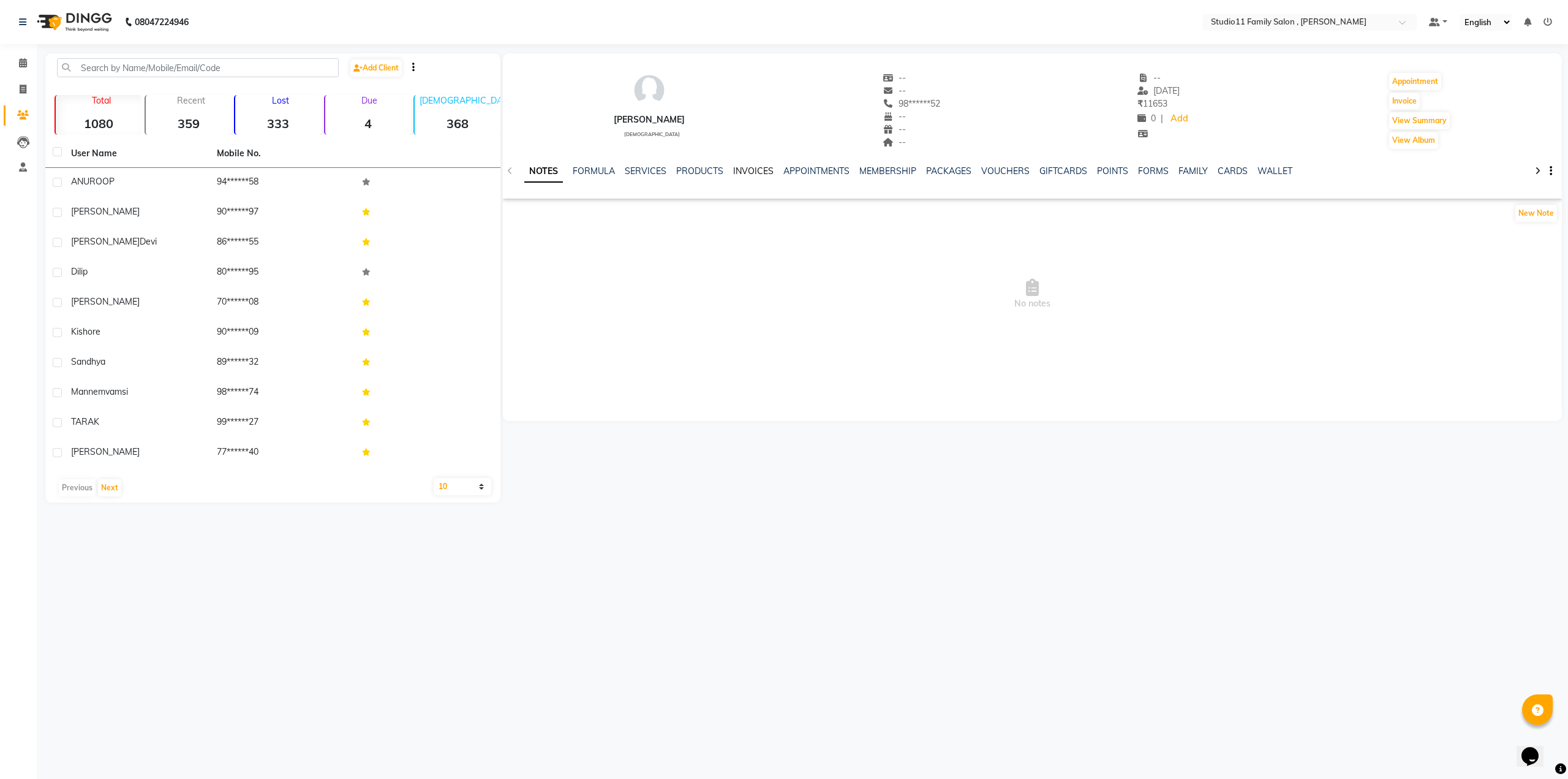
click at [756, 171] on link "INVOICES" at bounding box center [753, 171] width 41 height 11
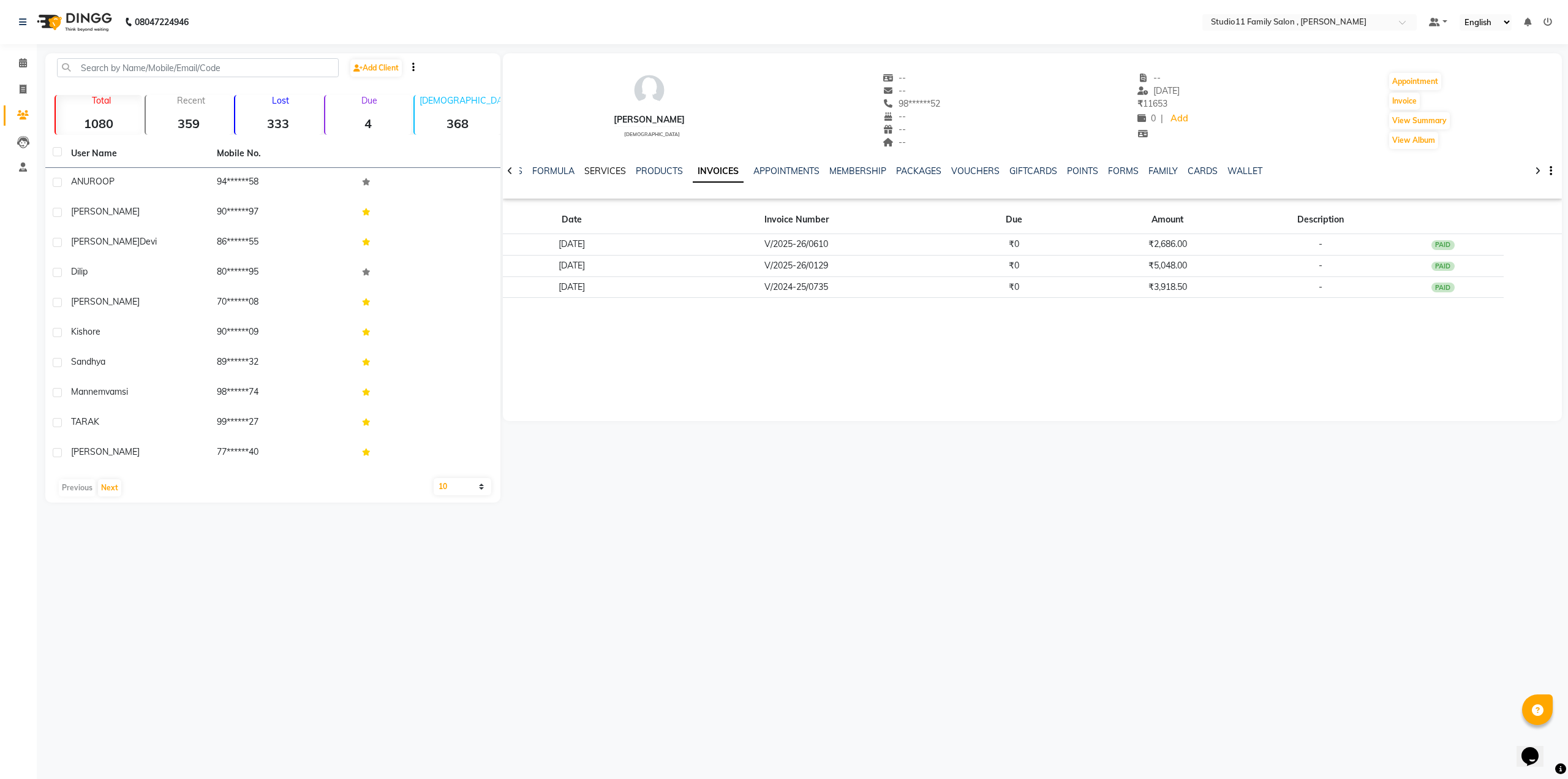
click at [600, 169] on link "SERVICES" at bounding box center [604, 171] width 41 height 11
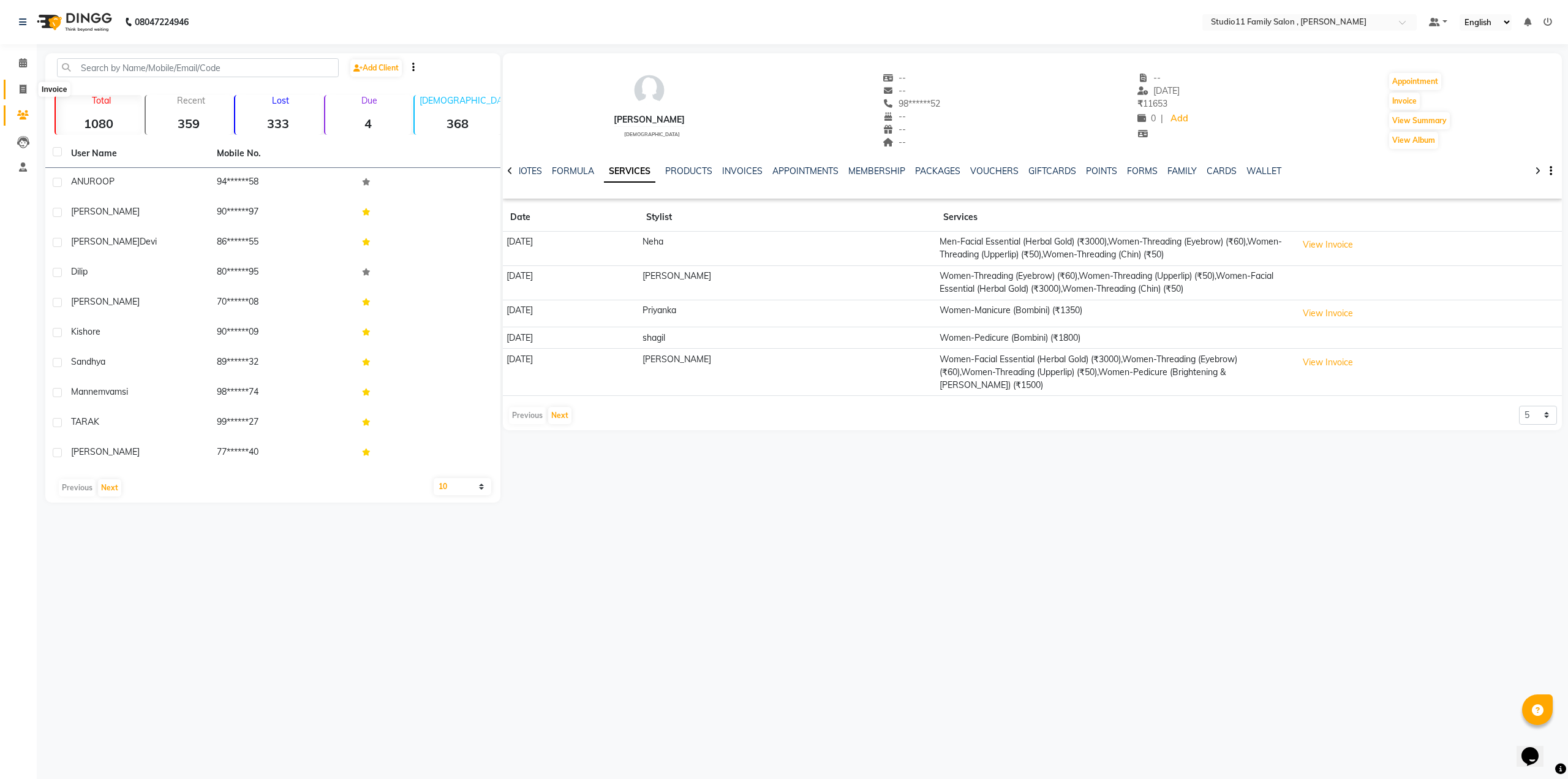
click at [18, 90] on span at bounding box center [23, 89] width 22 height 14
select select "7303"
select select "service"
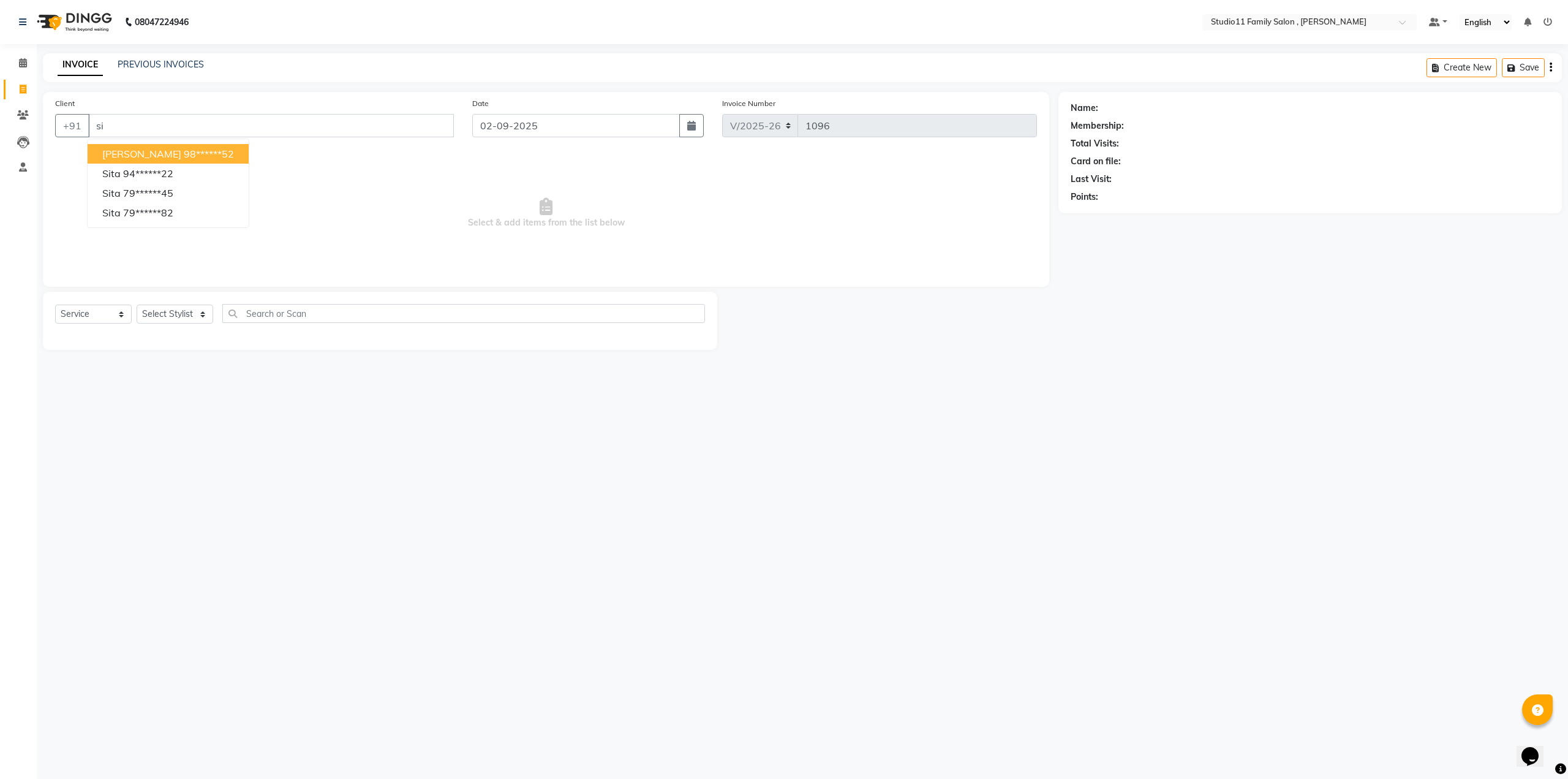
type input "s"
type input "m"
type input "7032187108"
select select "1: Object"
click at [184, 156] on ngb-highlight "70******08" at bounding box center [208, 153] width 50 height 12
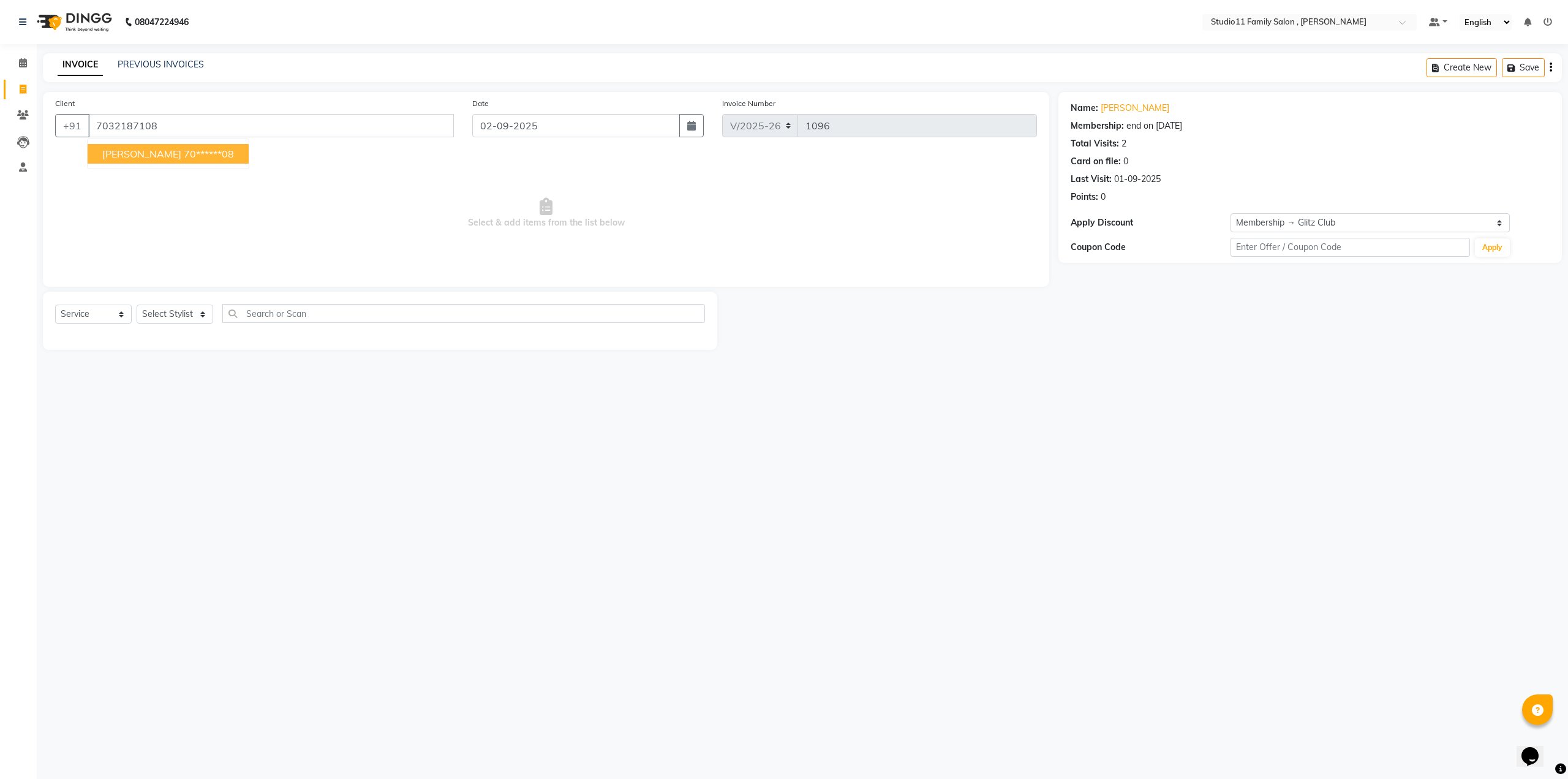
type input "70******08"
select select "1: Object"
click at [202, 317] on select "Select Stylist [PERSON_NAME] Neha [PERSON_NAME] Preet [PERSON_NAME] [PERSON_NAM…" at bounding box center [174, 314] width 76 height 19
click at [137, 304] on select "Select Stylist [PERSON_NAME] Neha [PERSON_NAME] Preet [PERSON_NAME] [PERSON_NAM…" at bounding box center [174, 314] width 76 height 19
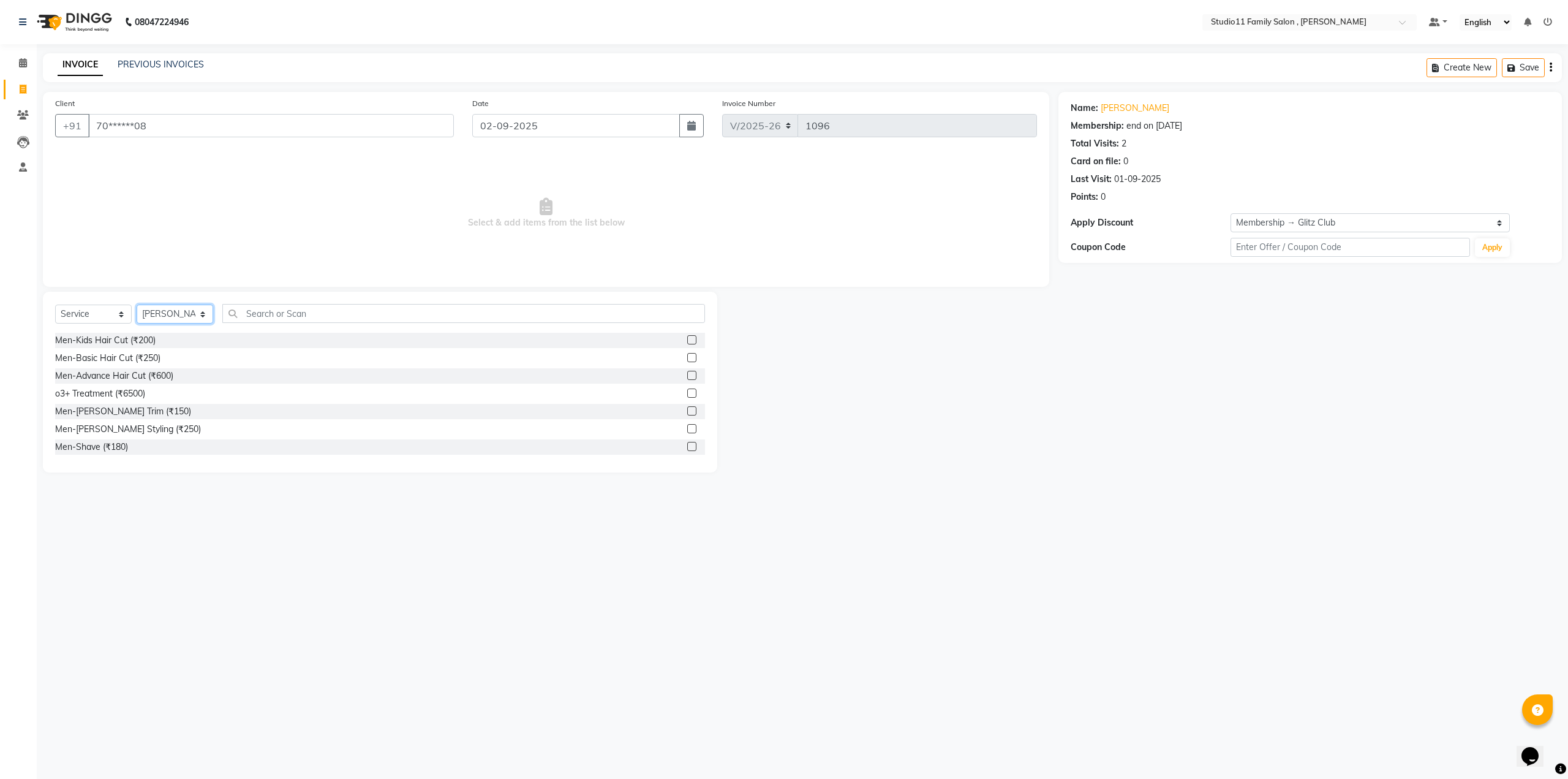
click at [205, 318] on select "Select Stylist [PERSON_NAME] Neha [PERSON_NAME] Preet [PERSON_NAME] [PERSON_NAM…" at bounding box center [174, 314] width 76 height 19
select select "89709"
click at [137, 304] on select "Select Stylist [PERSON_NAME] Neha [PERSON_NAME] Preet [PERSON_NAME] [PERSON_NAM…" at bounding box center [174, 314] width 76 height 19
click at [270, 311] on input "text" at bounding box center [463, 313] width 482 height 19
type input "hai"
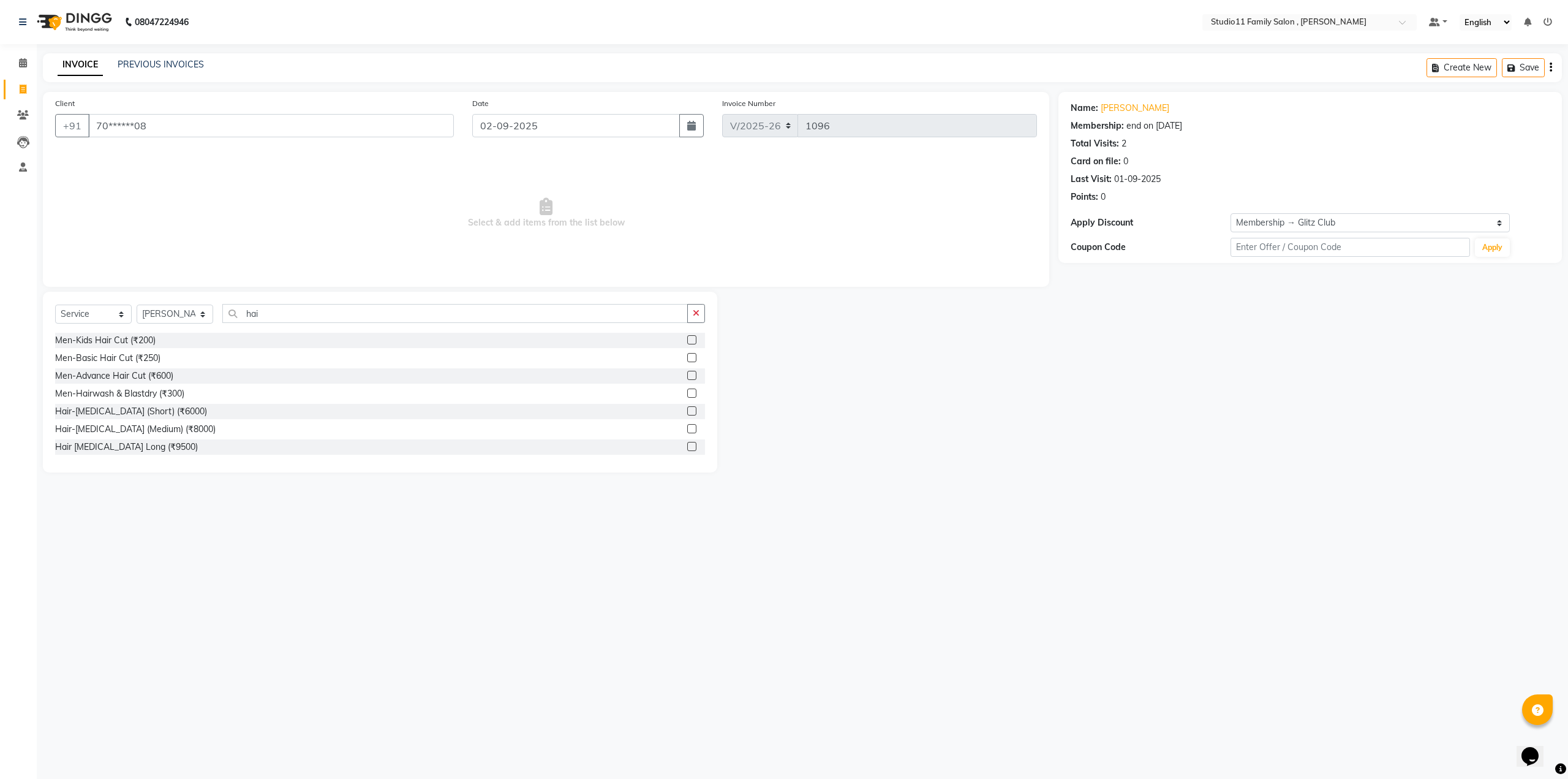
click at [687, 358] on label at bounding box center [691, 358] width 9 height 9
click at [687, 358] on input "checkbox" at bounding box center [691, 358] width 8 height 8
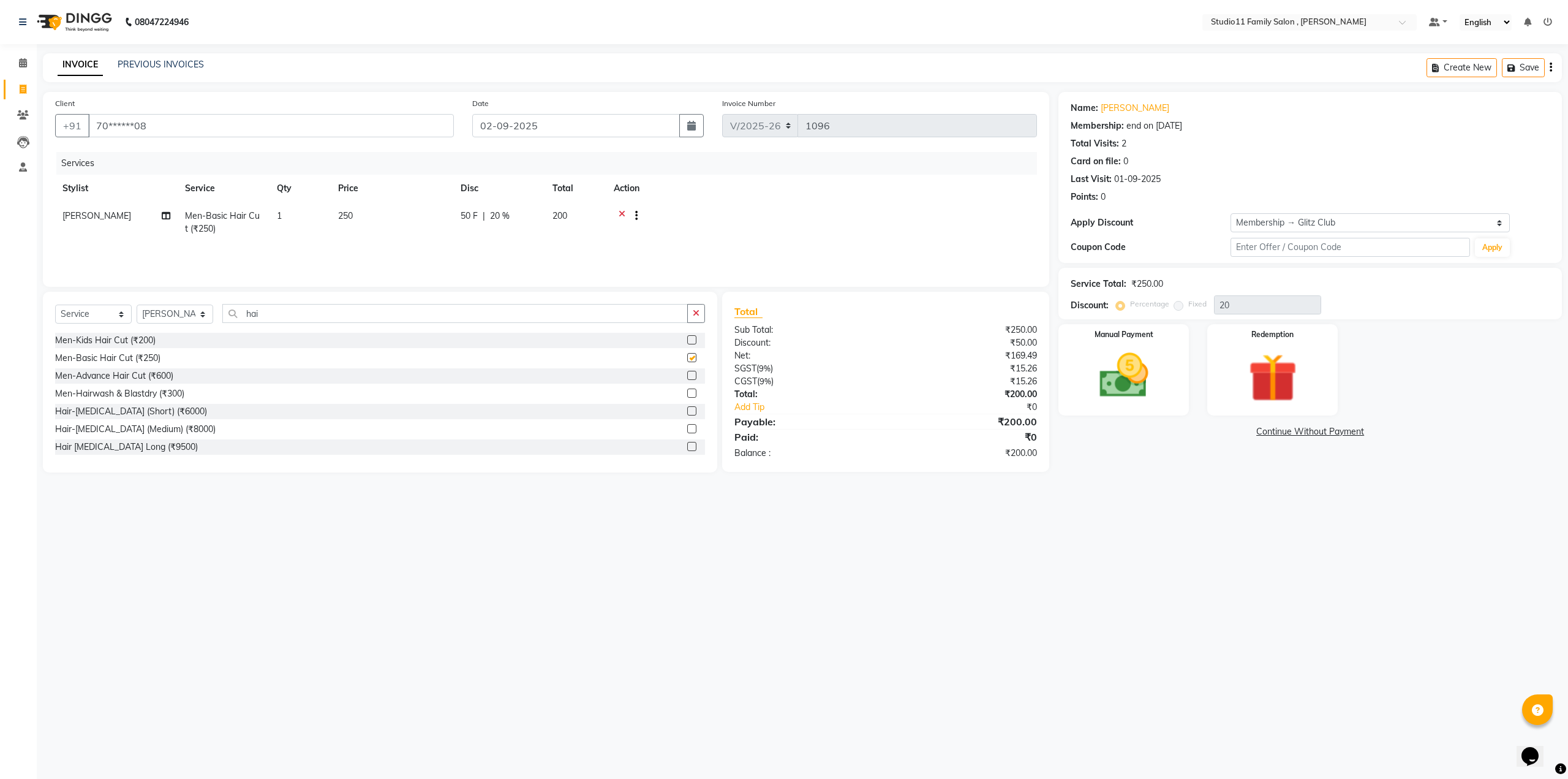
checkbox input "false"
click at [360, 213] on td "250" at bounding box center [391, 222] width 123 height 41
click at [1252, 246] on input "text" at bounding box center [1350, 247] width 240 height 19
type input "MHC99"
click at [1483, 253] on button "Apply" at bounding box center [1492, 247] width 35 height 18
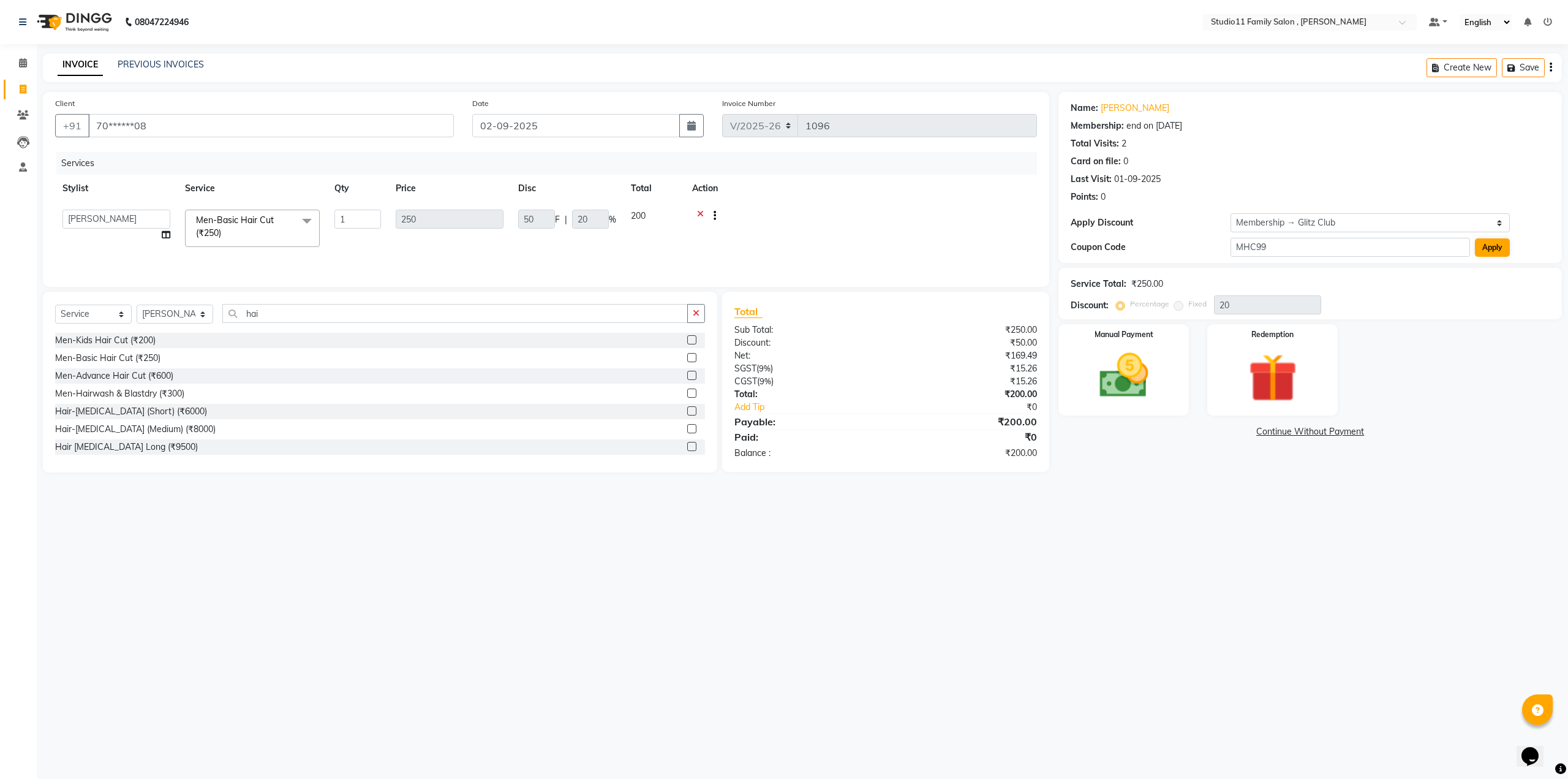
select select "0:"
radio input "false"
radio input "true"
type input "151"
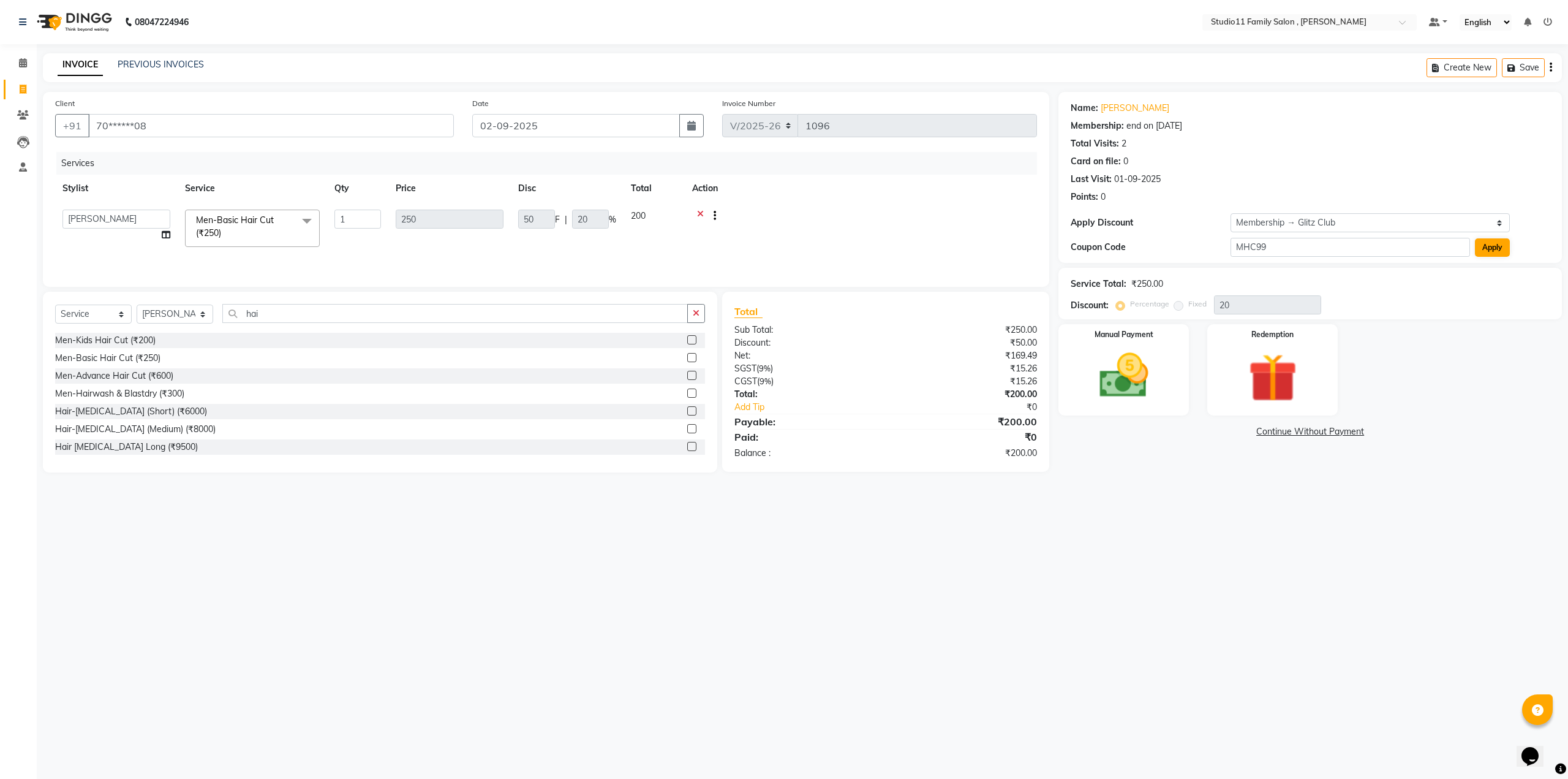
type input "60.4"
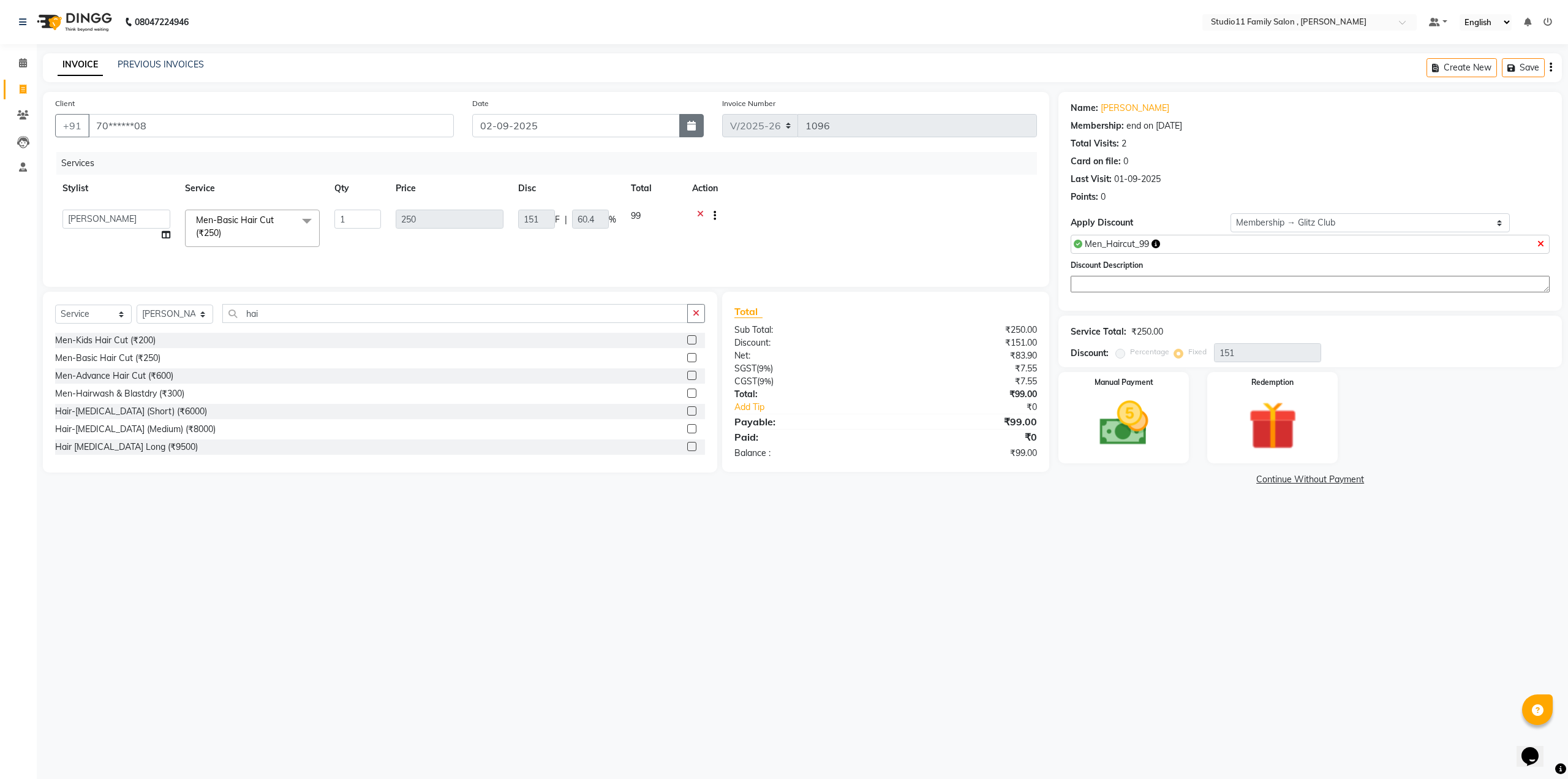
click at [699, 131] on button "button" at bounding box center [691, 126] width 25 height 23
select select "9"
select select "2025"
click at [485, 193] on div "1" at bounding box center [484, 191] width 20 height 20
type input "01-09-2025"
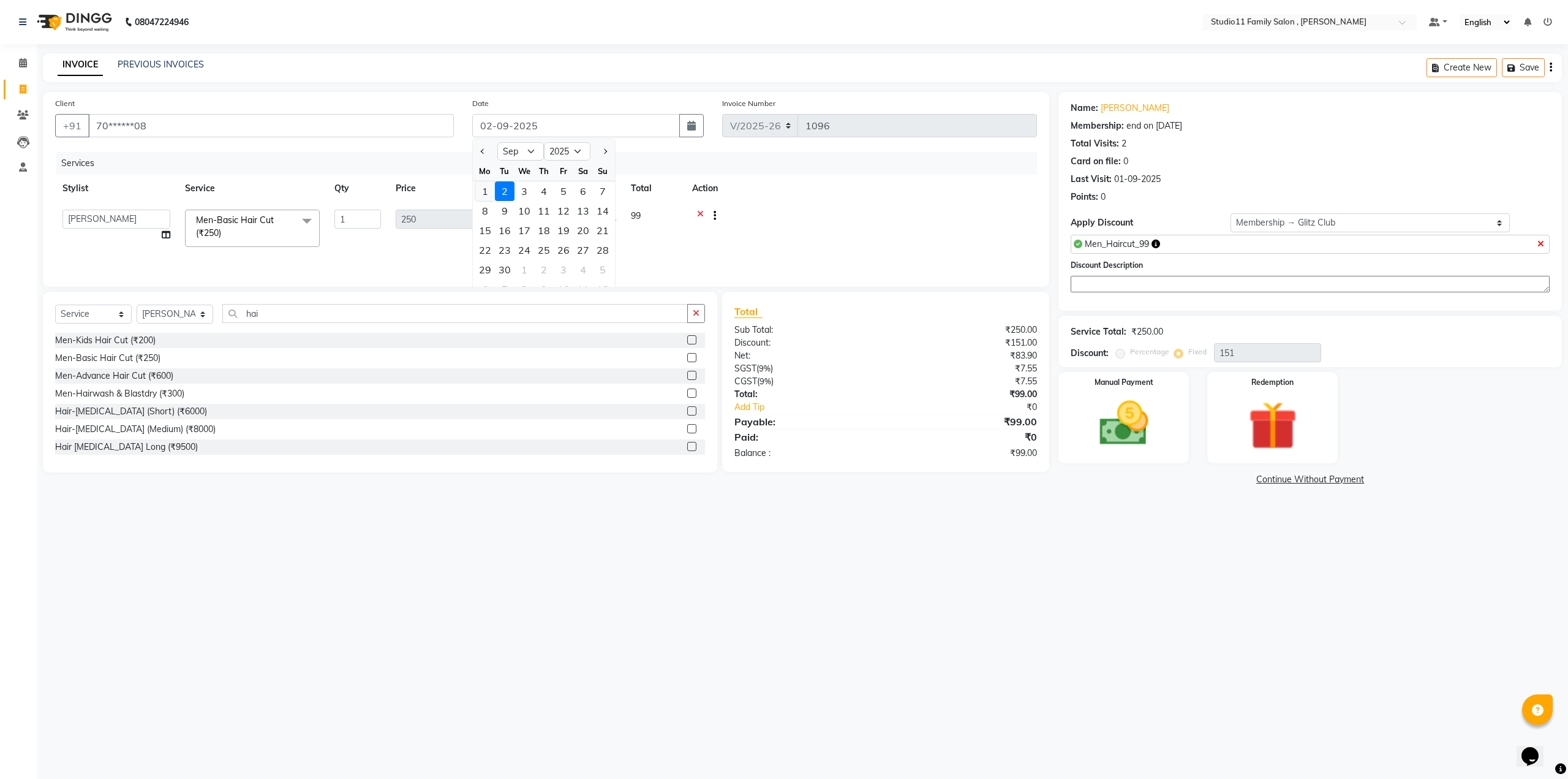
radio input "true"
type input "0"
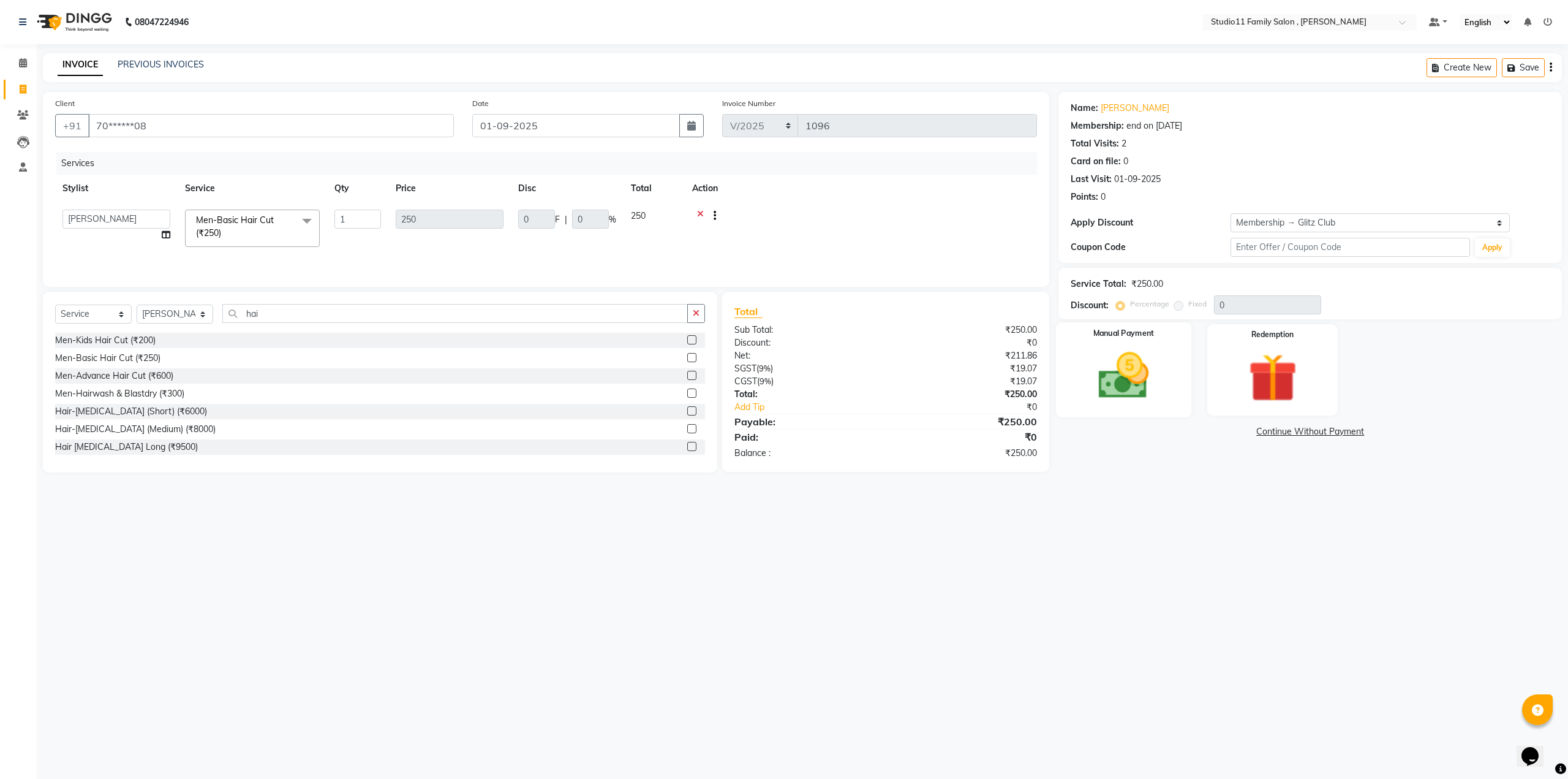
click at [1107, 395] on img at bounding box center [1124, 376] width 83 height 59
click at [1187, 433] on span "CARD" at bounding box center [1184, 432] width 26 height 14
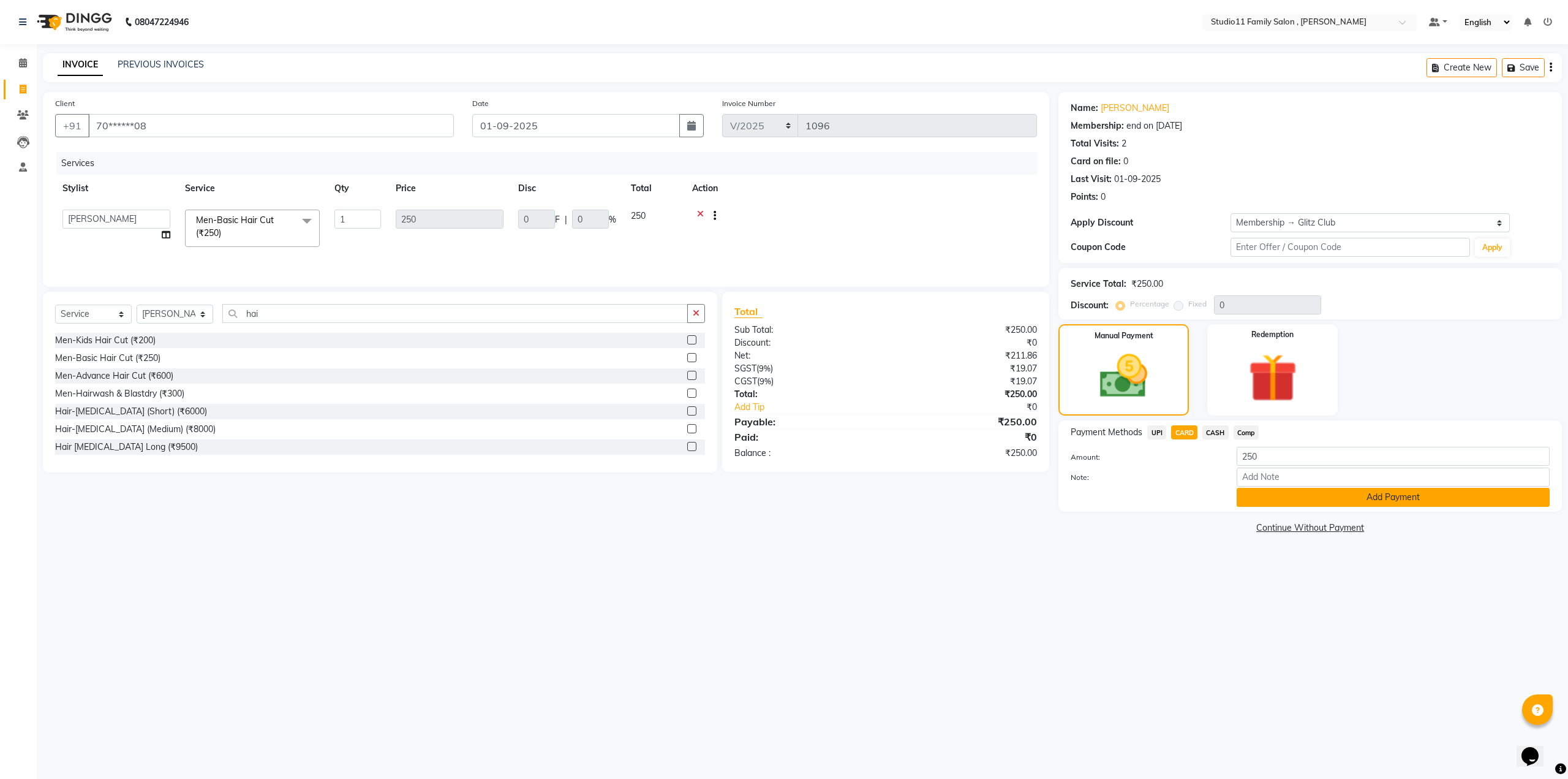
click at [1376, 505] on button "Add Payment" at bounding box center [1393, 497] width 313 height 19
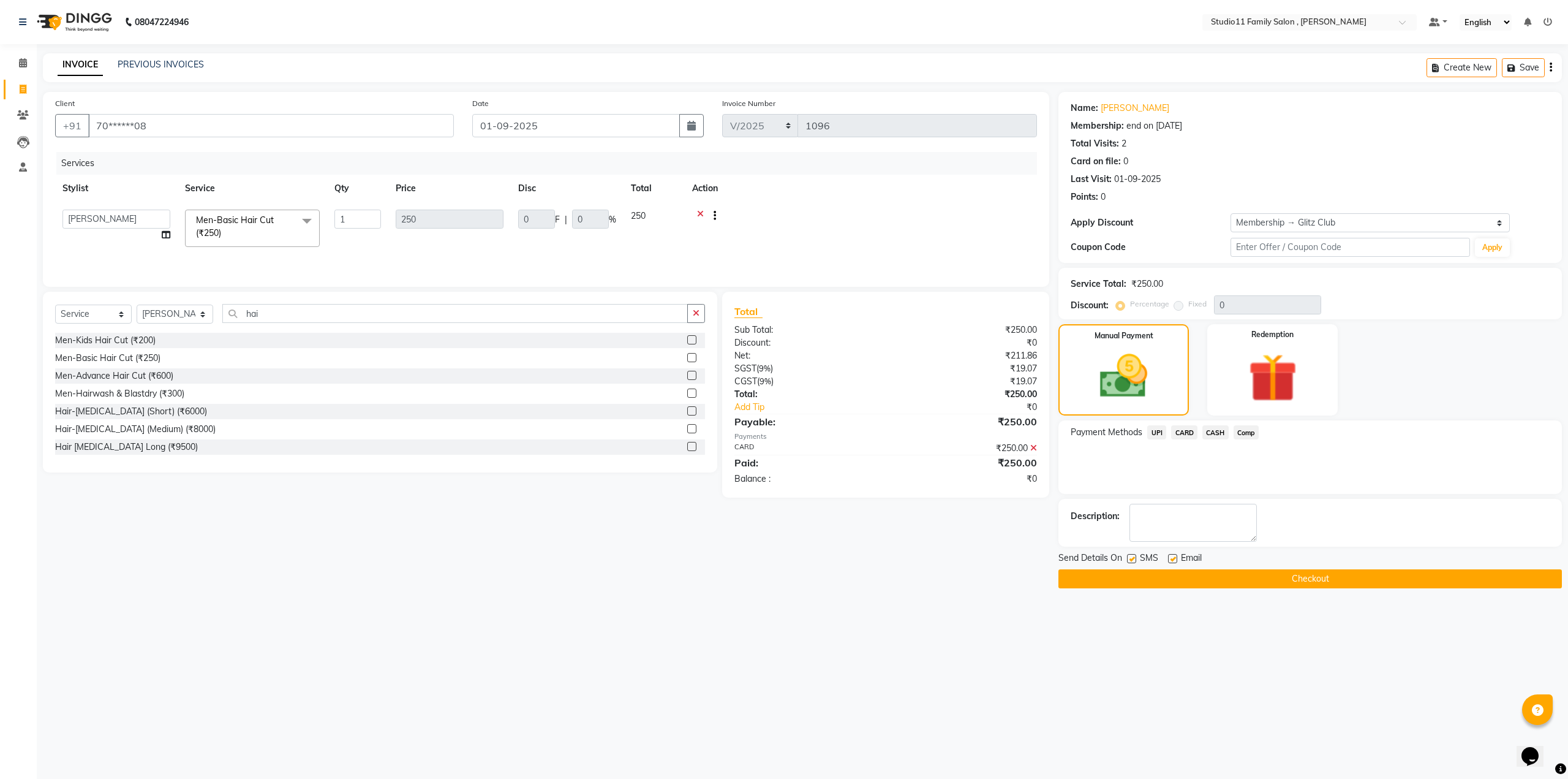
click at [1133, 560] on label at bounding box center [1132, 558] width 9 height 9
click at [1133, 560] on input "checkbox" at bounding box center [1131, 559] width 8 height 8
checkbox input "false"
click at [1172, 556] on label at bounding box center [1172, 558] width 9 height 9
click at [1172, 556] on input "checkbox" at bounding box center [1171, 559] width 8 height 8
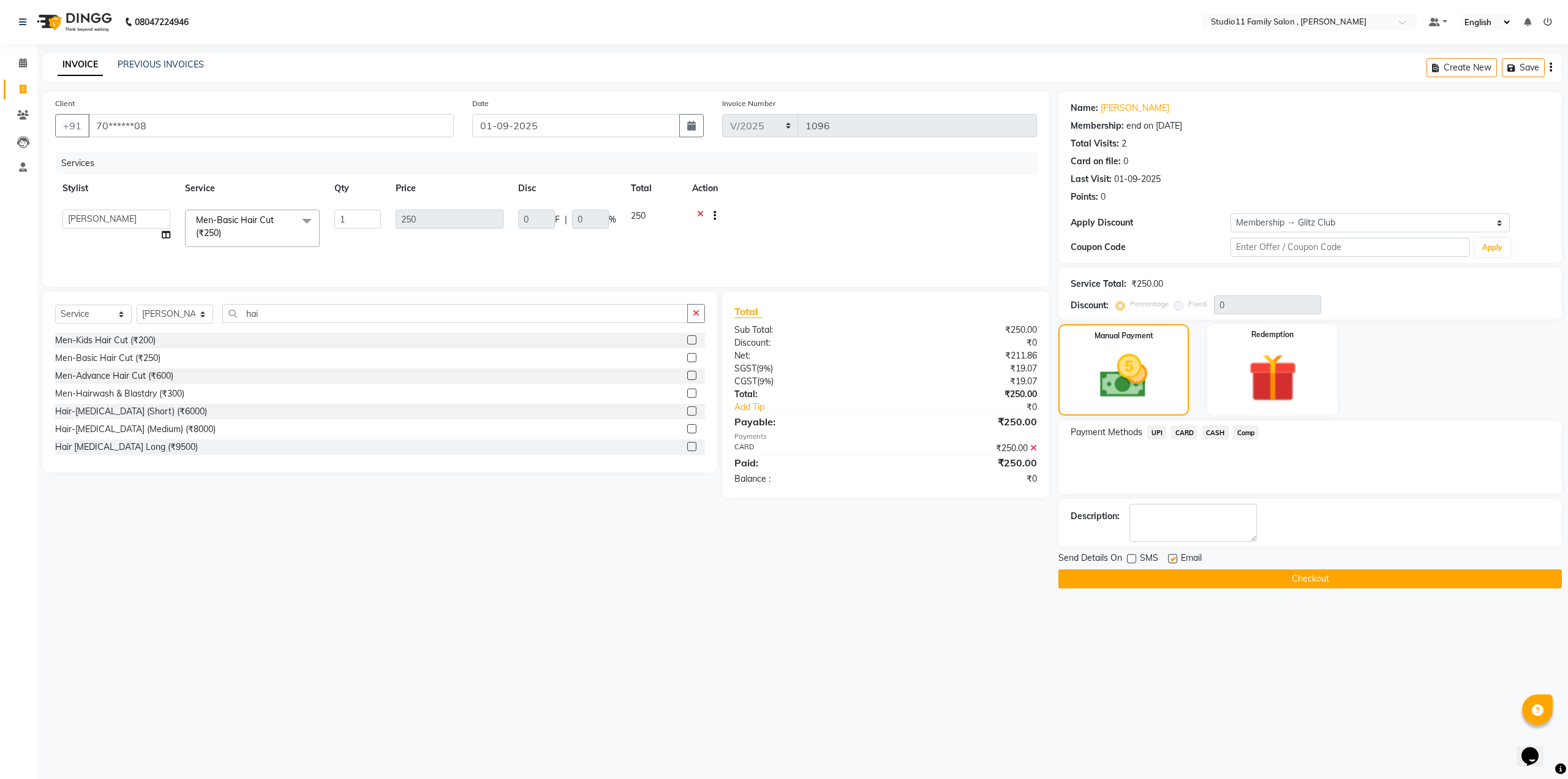
checkbox input "false"
click at [1320, 583] on button "Checkout" at bounding box center [1309, 578] width 503 height 19
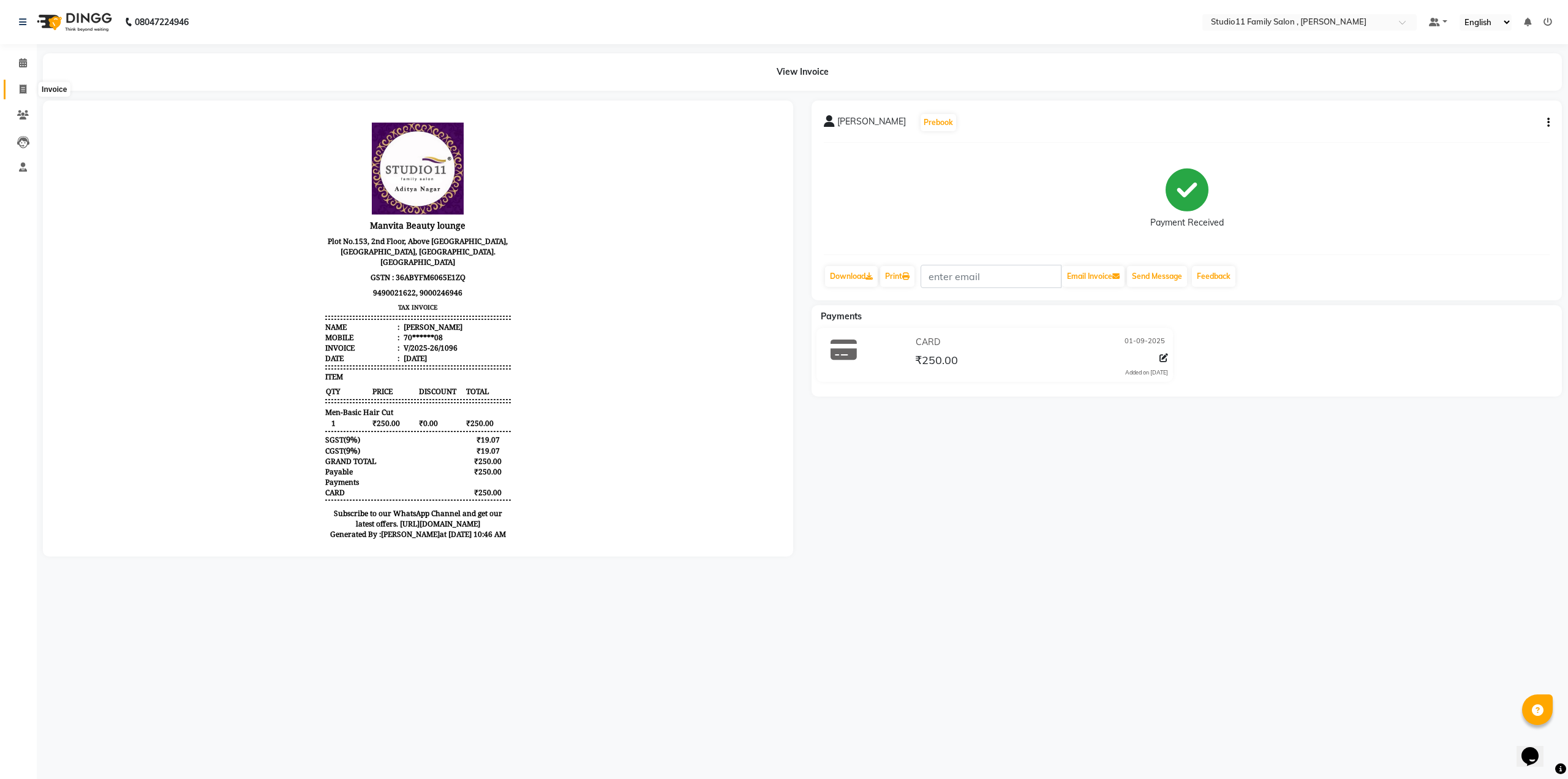
click at [22, 86] on icon at bounding box center [23, 89] width 7 height 9
select select "service"
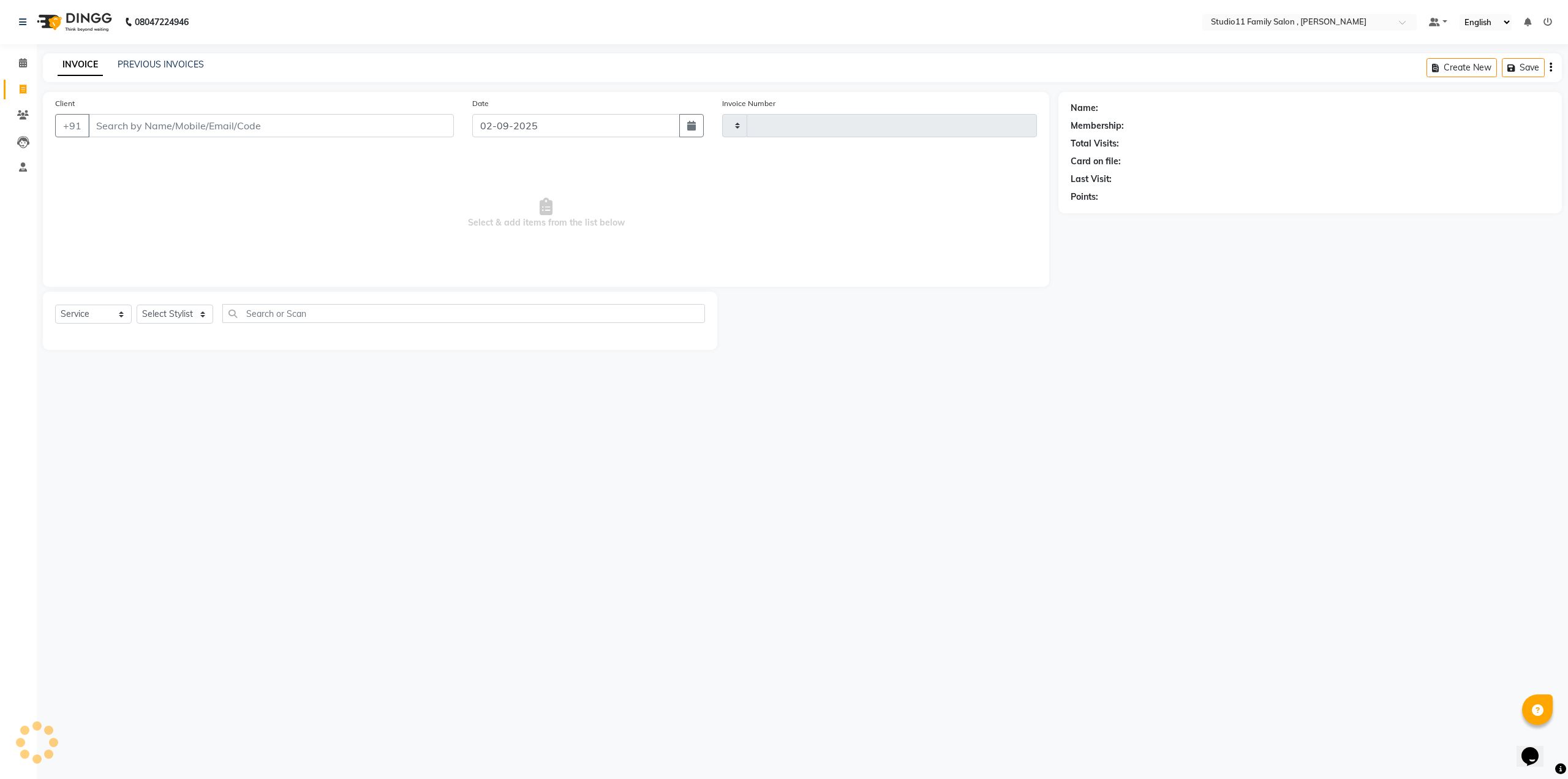
type input "1097"
select select "7303"
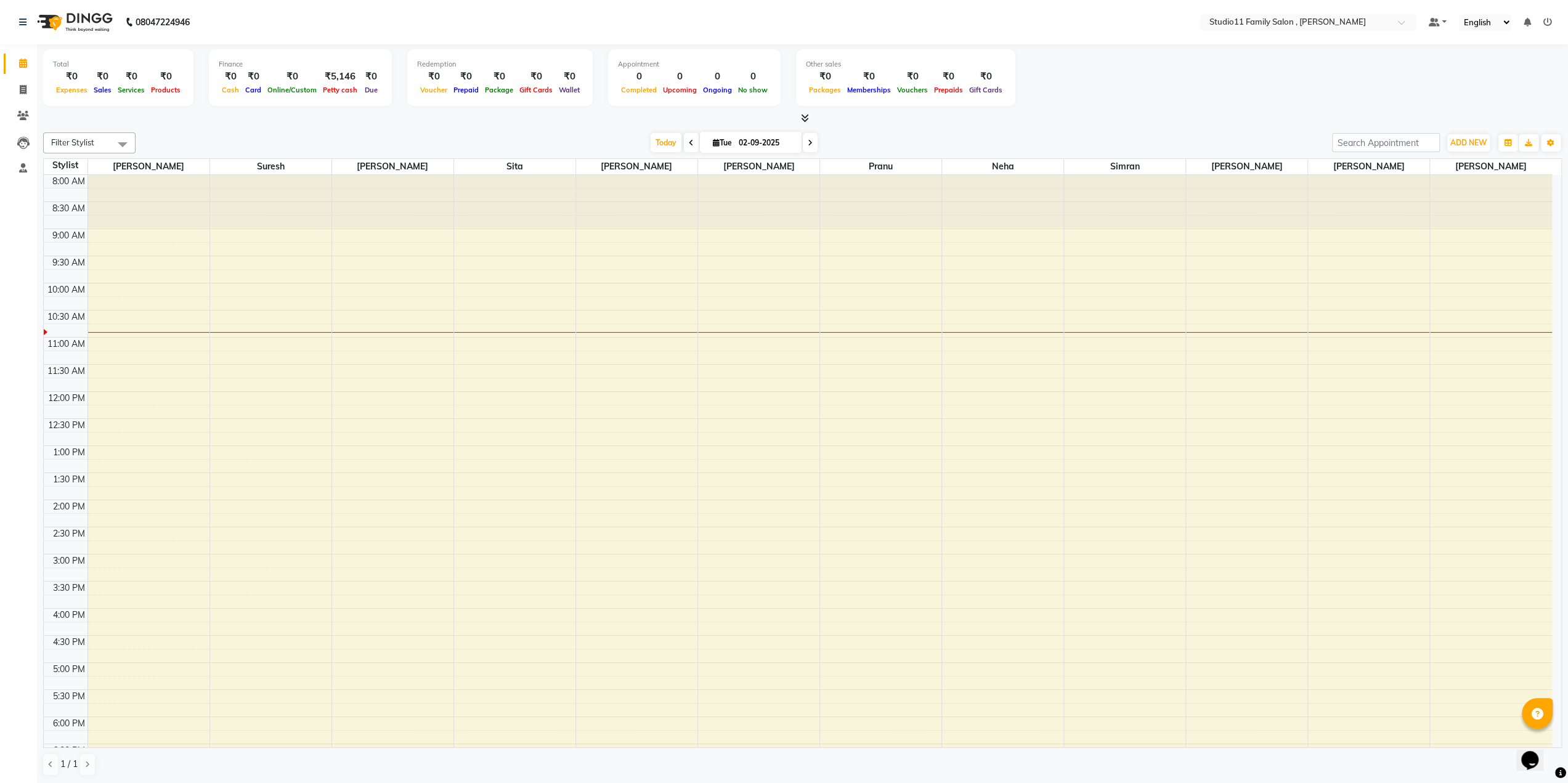
click at [1542, 20] on ul "Default Panel My Panel English ENGLISH Español العربية मराठी हिंदी ગુજરાતી தமிழ…" at bounding box center [1490, 22] width 136 height 17
click at [1551, 23] on icon at bounding box center [1548, 22] width 9 height 9
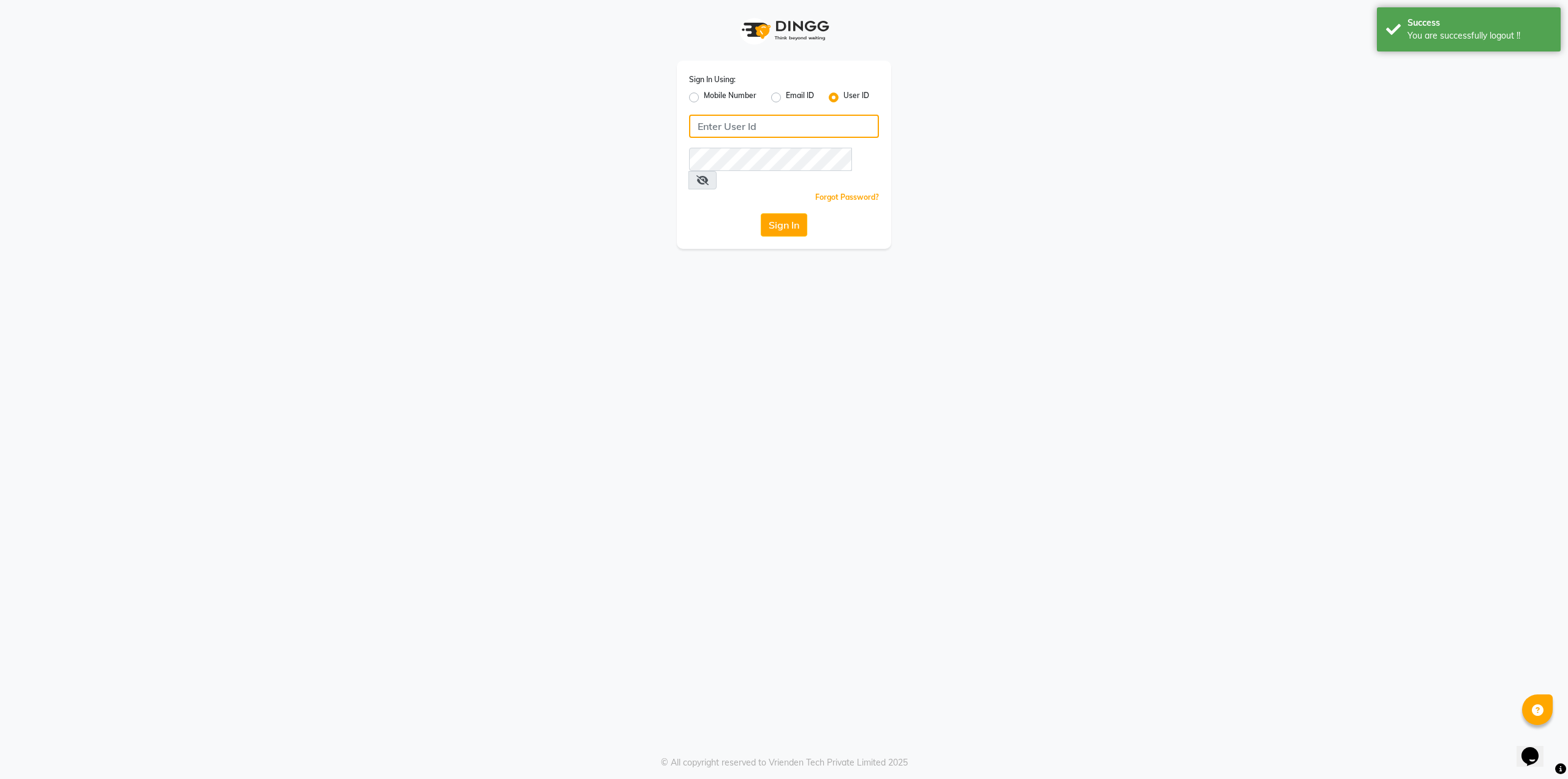
type input "9536798067"
click at [704, 99] on label "Mobile Number" at bounding box center [730, 97] width 53 height 15
click at [704, 98] on input "Mobile Number" at bounding box center [707, 94] width 8 height 8
radio input "true"
radio input "false"
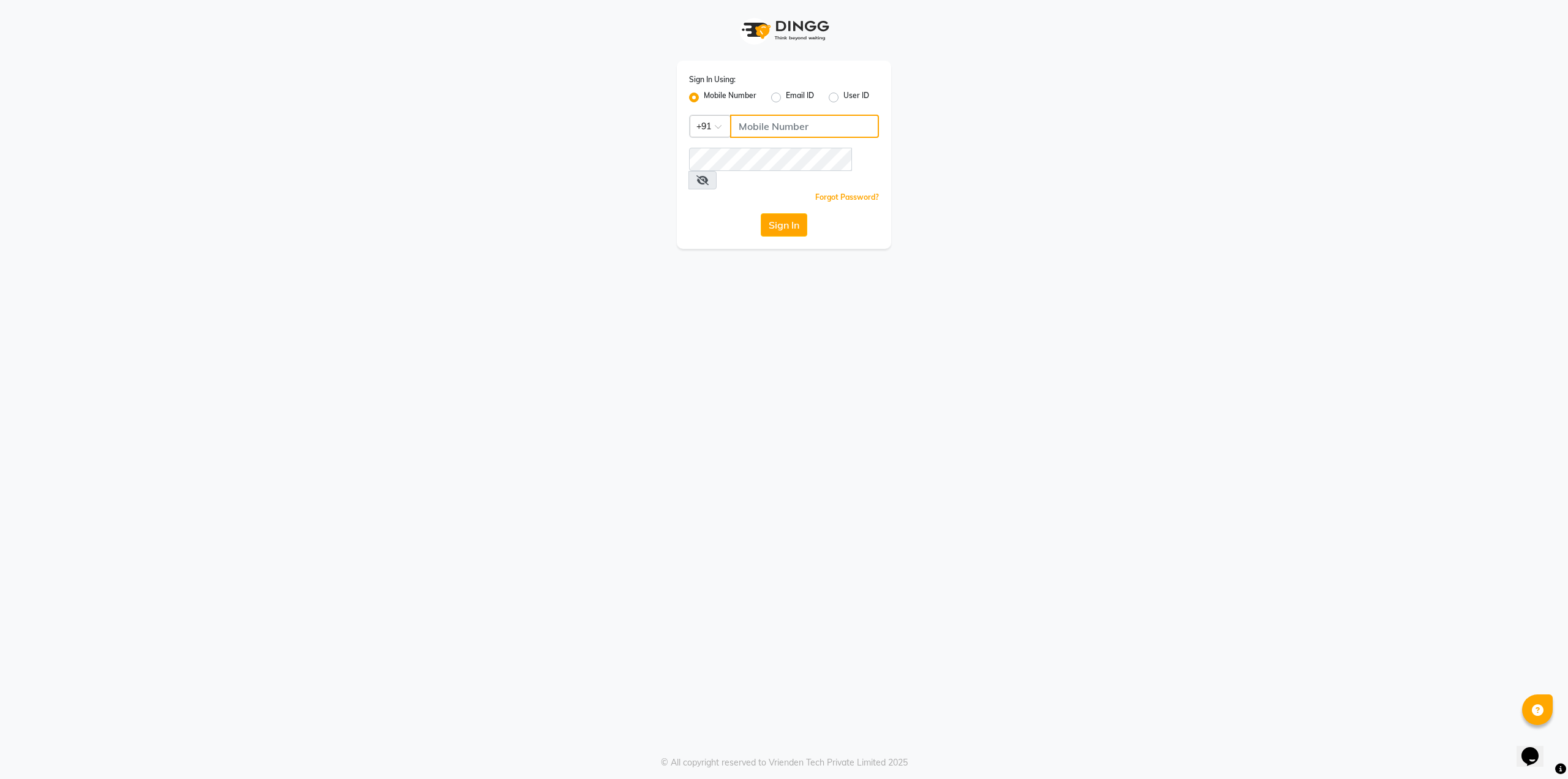
click at [744, 127] on input "Username" at bounding box center [804, 126] width 149 height 23
type input "9490021622"
click at [584, 328] on div "Sign In Using: Mobile Number Email ID User ID Country Code × [PHONE_NUMBER] Rem…" at bounding box center [784, 390] width 1568 height 779
click at [772, 213] on button "Sign In" at bounding box center [784, 225] width 46 height 23
